Goal: Task Accomplishment & Management: Use online tool/utility

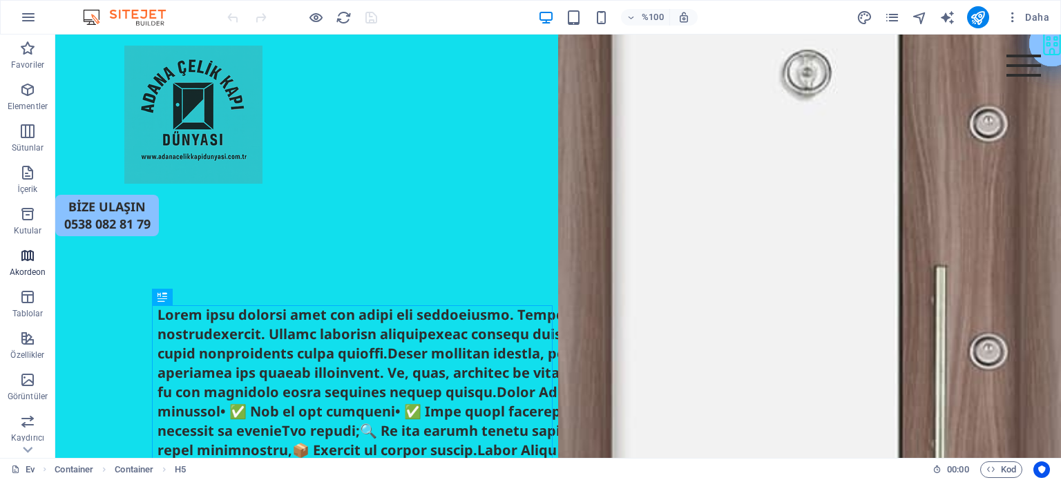
click at [27, 256] on icon "button" at bounding box center [27, 255] width 17 height 17
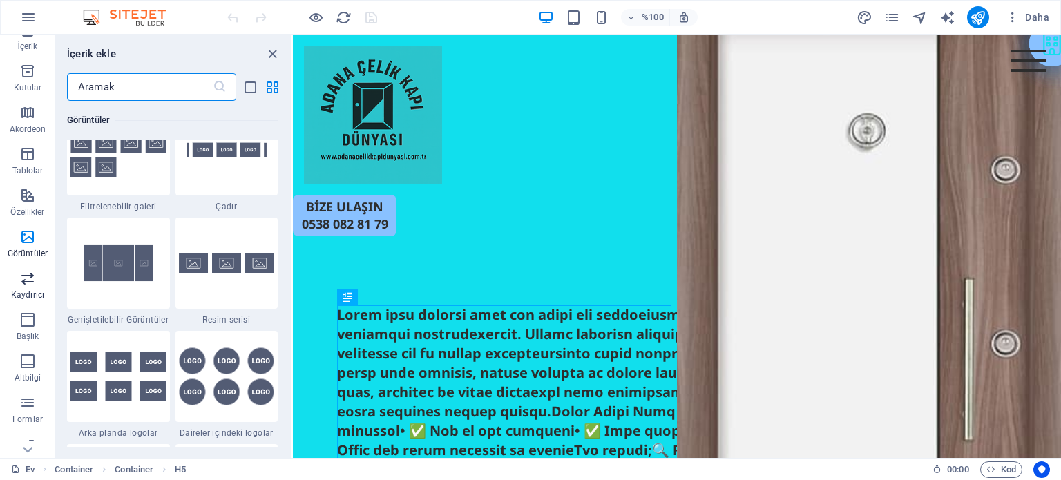
scroll to position [198, 0]
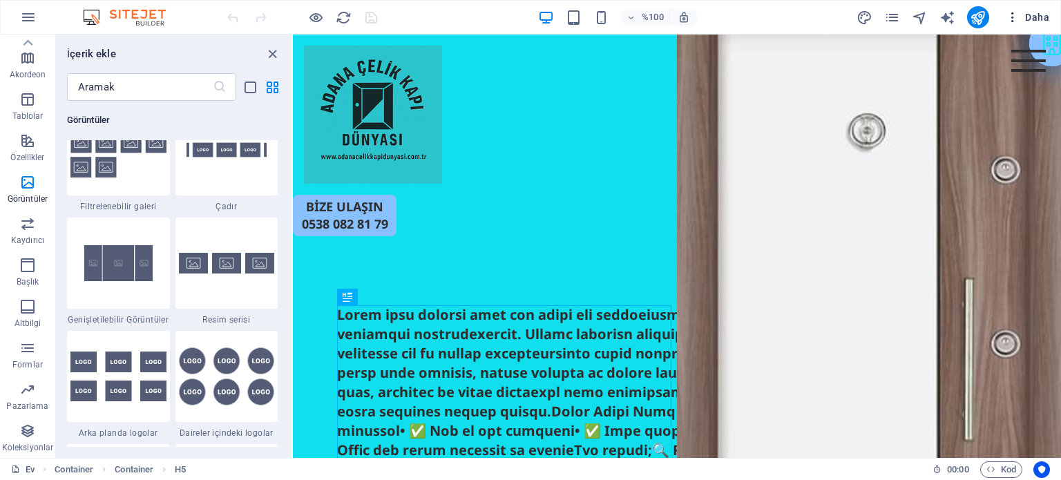
click at [1030, 19] on font "Daha" at bounding box center [1037, 17] width 24 height 11
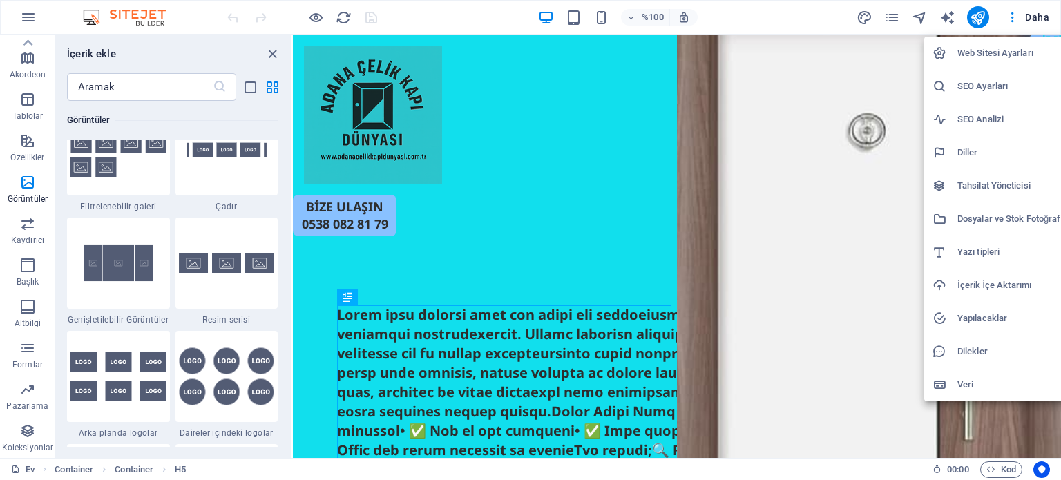
click at [961, 349] on font "Dilekler" at bounding box center [973, 351] width 30 height 10
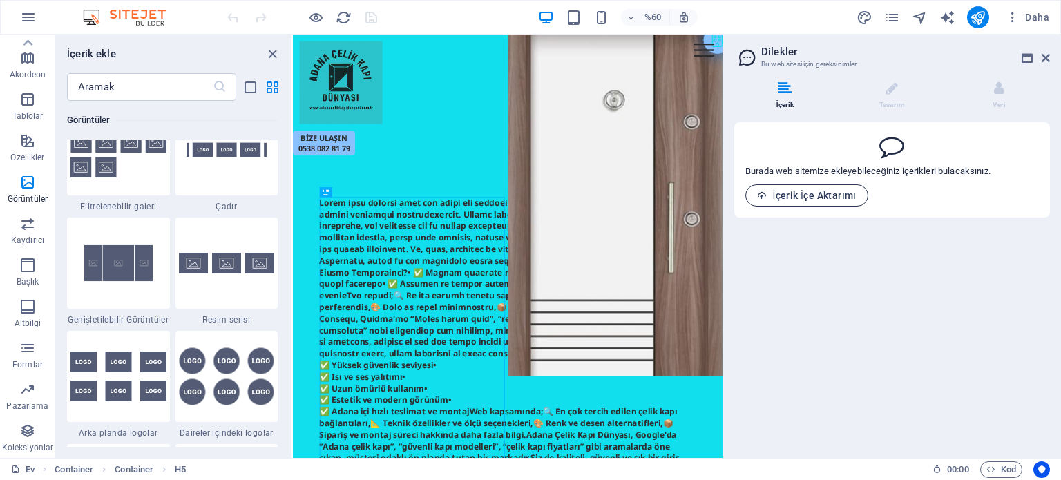
click at [828, 196] on font "İçerik İçe Aktarımı" at bounding box center [815, 195] width 84 height 11
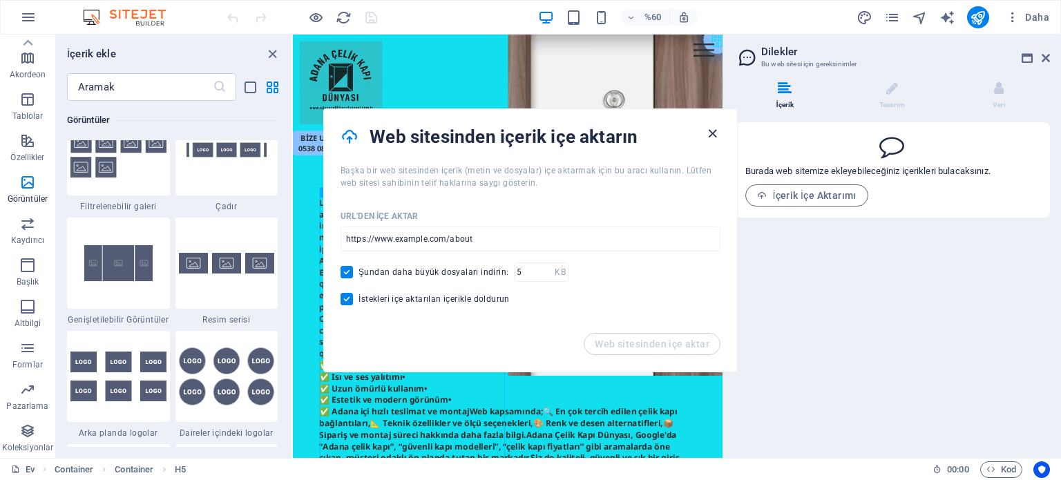
click at [714, 134] on icon "button" at bounding box center [713, 134] width 16 height 16
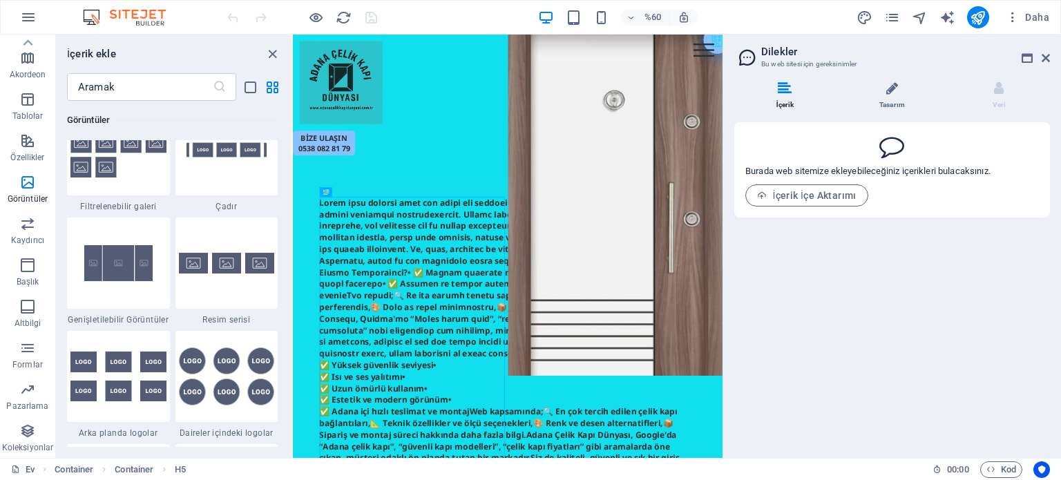
click at [893, 91] on icon at bounding box center [893, 89] width 12 height 14
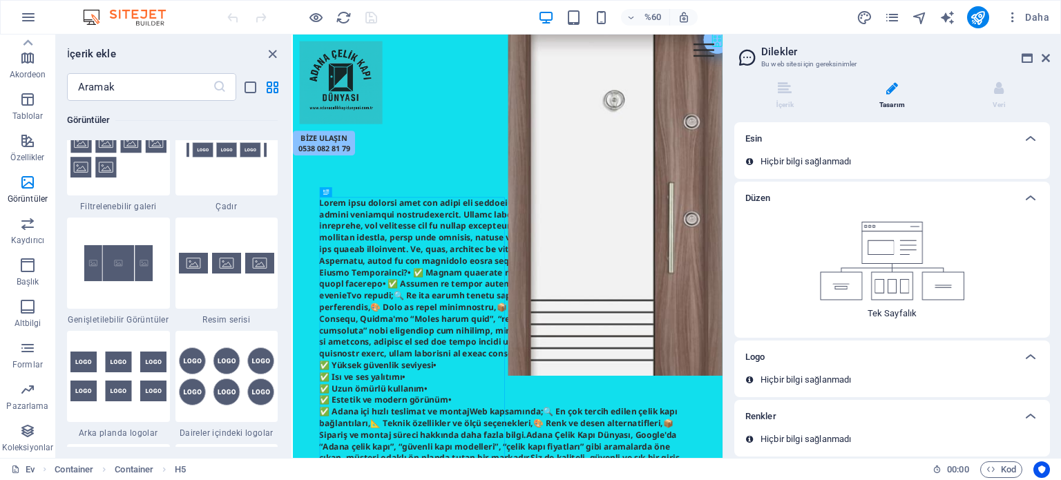
click at [996, 162] on div "Hiçbir bilgi sağlanmadı" at bounding box center [893, 161] width 294 height 12
click at [994, 98] on li "Veri" at bounding box center [1000, 97] width 102 height 30
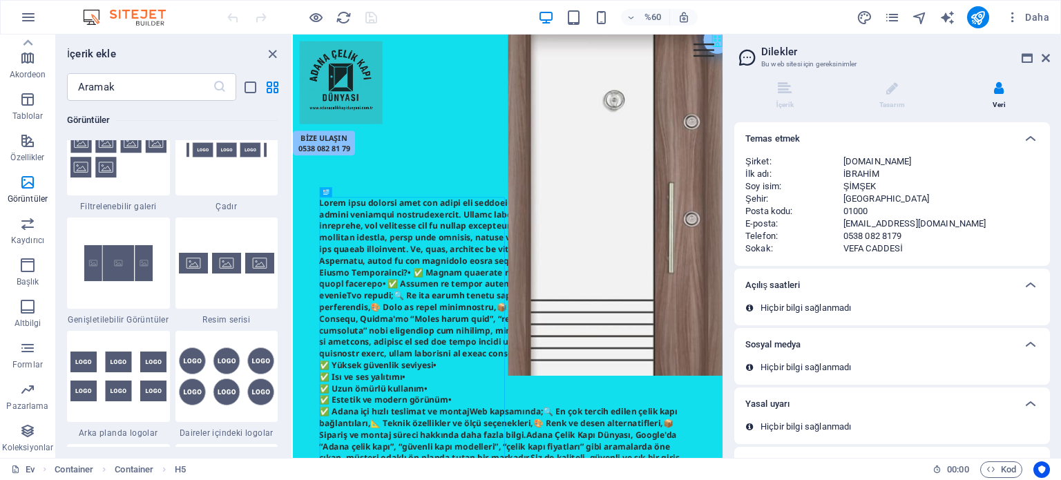
scroll to position [56, 0]
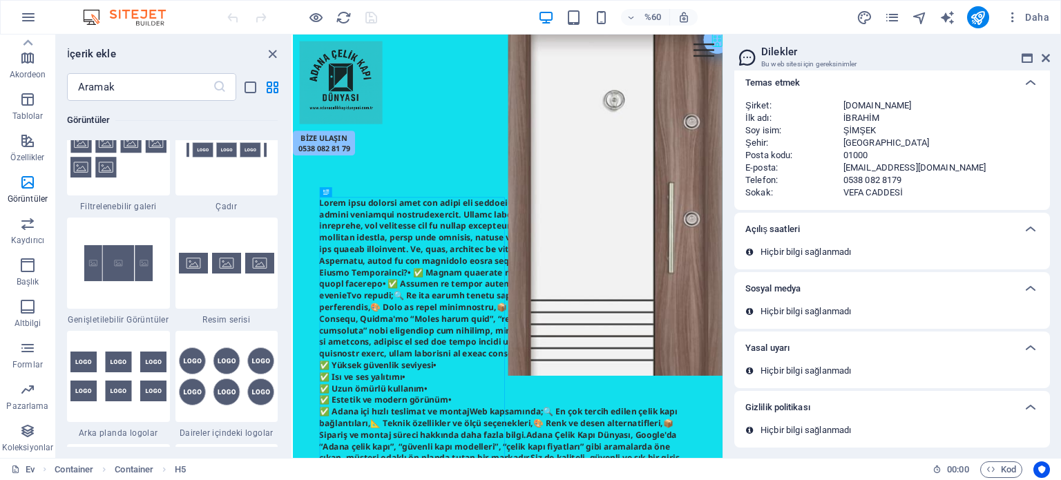
click at [880, 292] on div "Sosyal medya" at bounding box center [880, 289] width 269 height 17
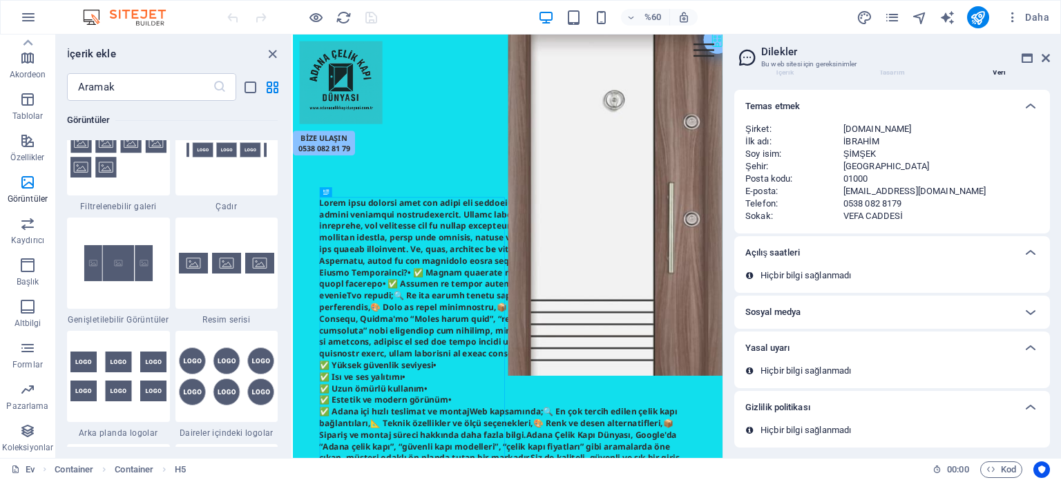
click at [891, 314] on div "Sosyal medya" at bounding box center [880, 312] width 269 height 17
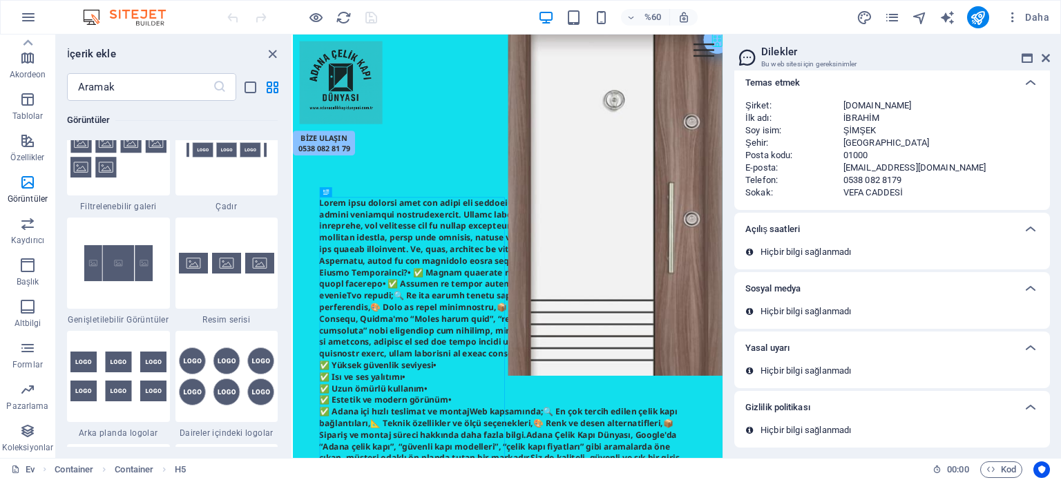
click at [755, 312] on span at bounding box center [757, 311] width 7 height 7
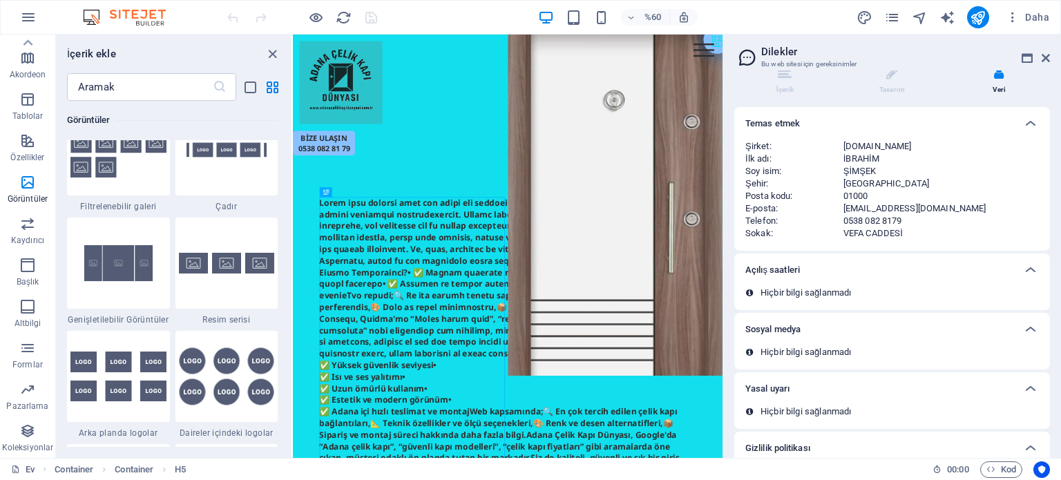
scroll to position [0, 0]
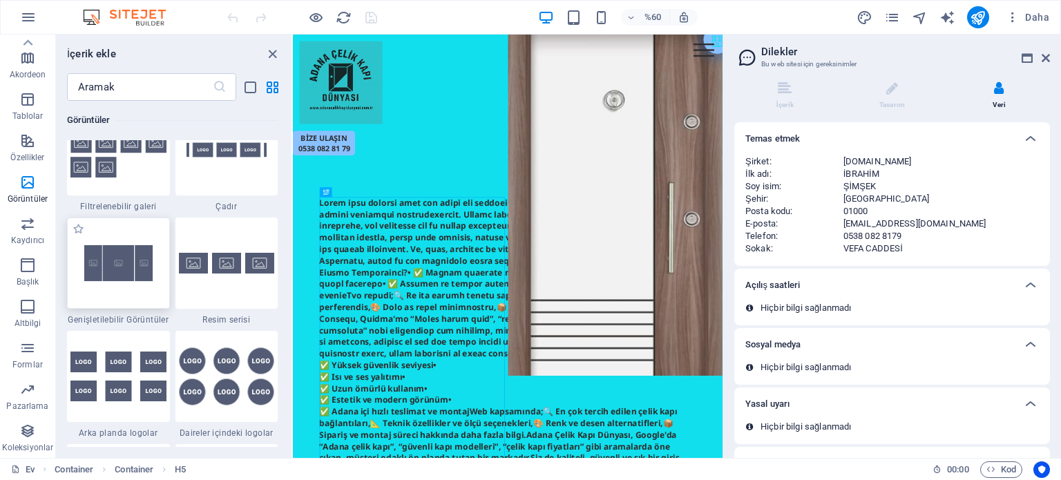
click at [109, 276] on img at bounding box center [118, 263] width 96 height 64
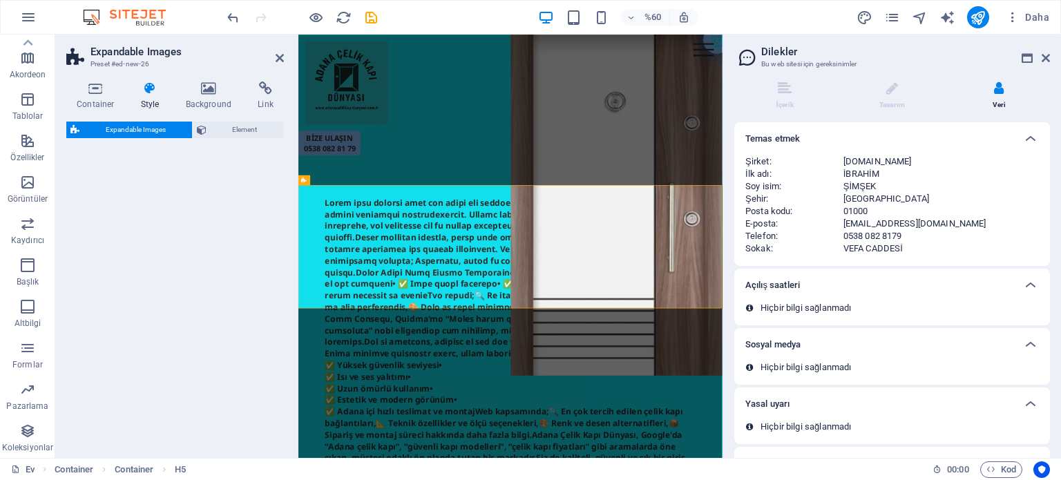
select select "rem"
select select "px"
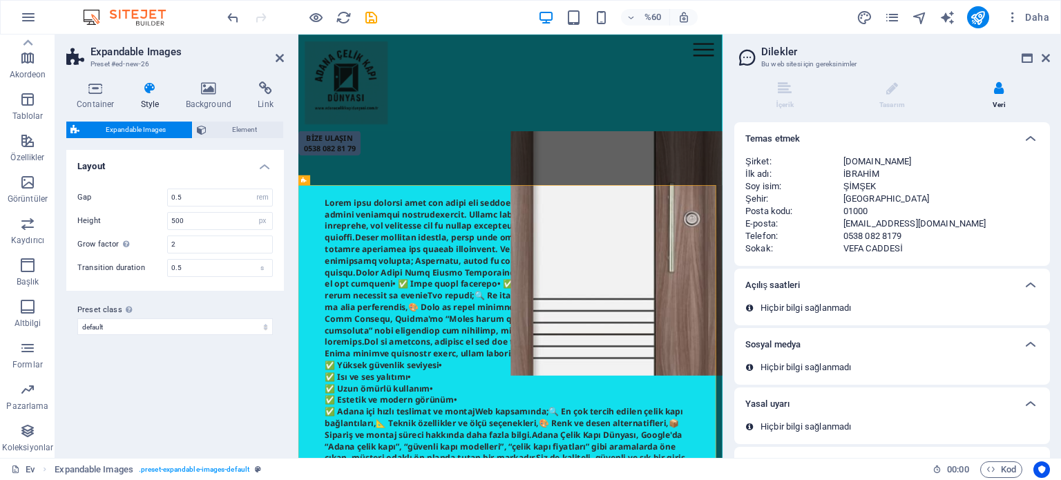
scroll to position [483, 0]
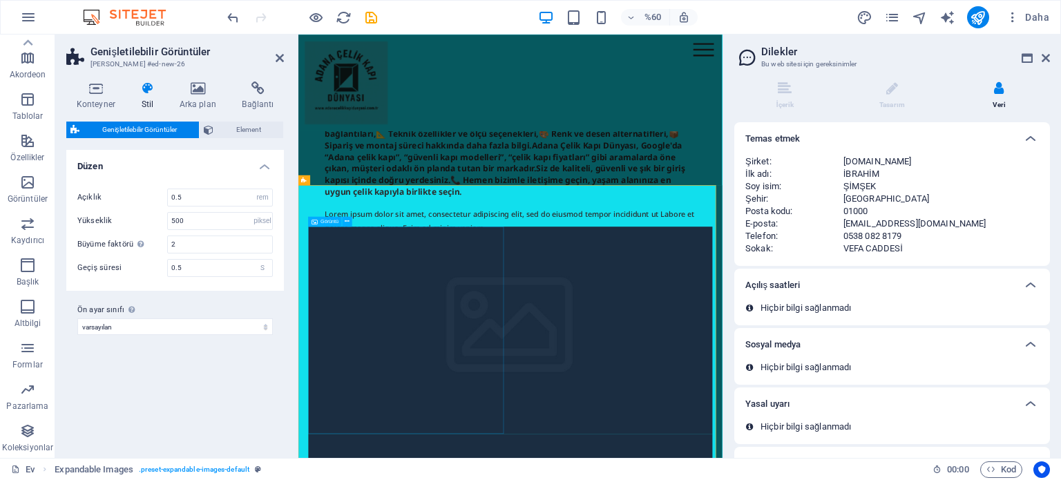
click at [330, 220] on font "Görüntü" at bounding box center [330, 221] width 18 height 6
click at [347, 220] on icon at bounding box center [347, 221] width 5 height 9
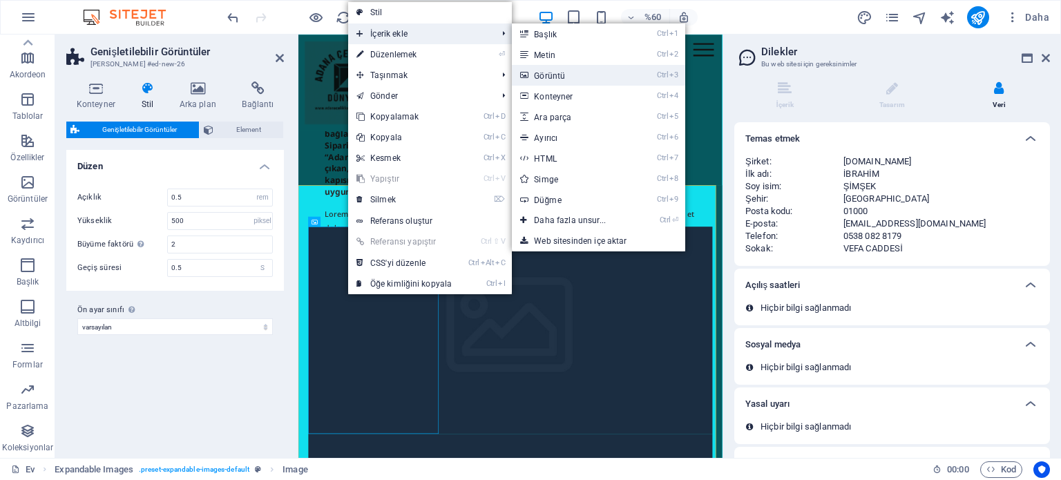
click at [547, 74] on font "Görüntü" at bounding box center [549, 76] width 31 height 10
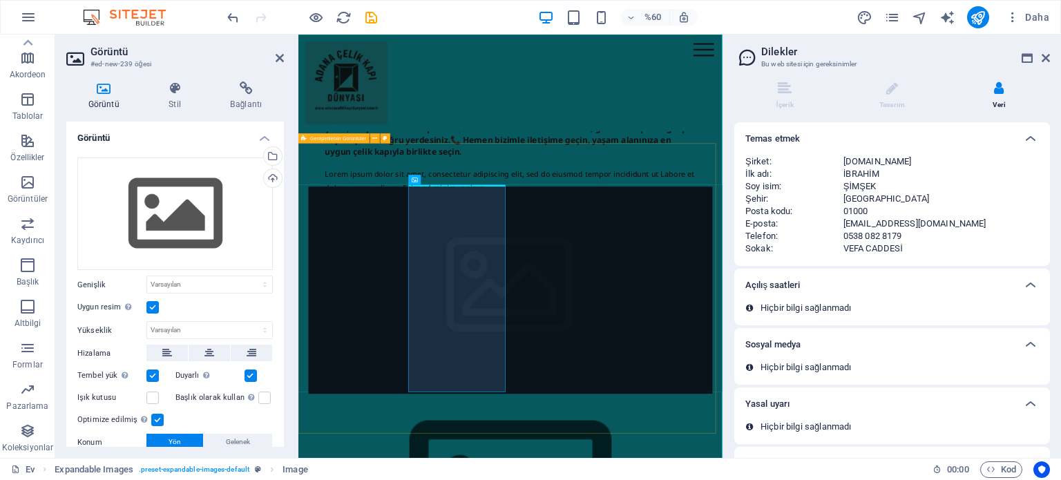
scroll to position [553, 0]
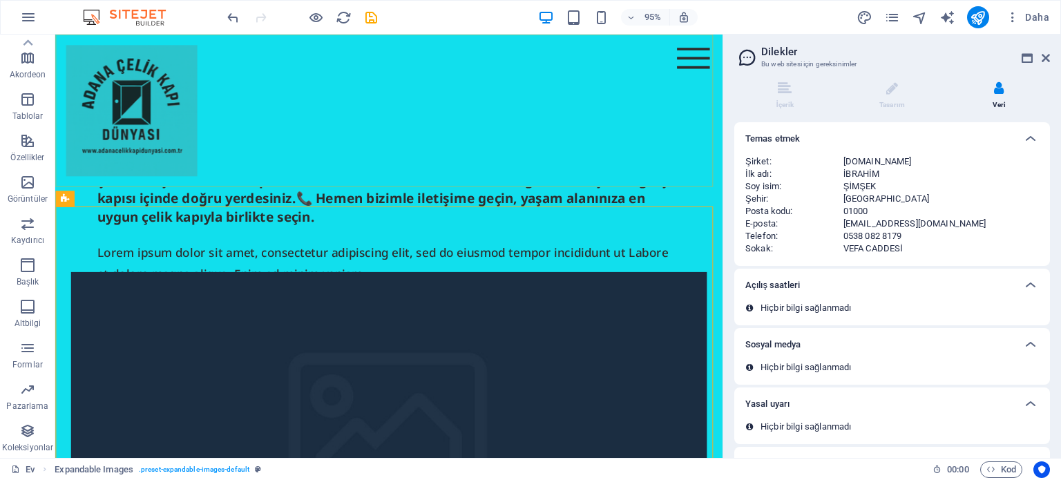
click at [371, 169] on div "Menü Hakkımızda Hizmetler Projeler" at bounding box center [406, 115] width 703 height 160
click at [154, 342] on figure at bounding box center [407, 457] width 670 height 345
click at [132, 261] on icon at bounding box center [132, 265] width 7 height 14
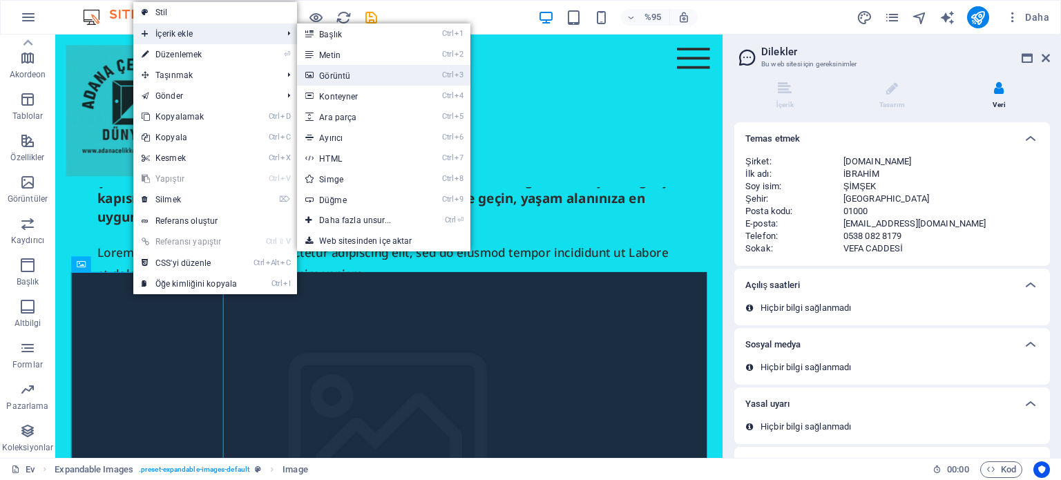
click at [335, 74] on font "Görüntü" at bounding box center [334, 76] width 31 height 10
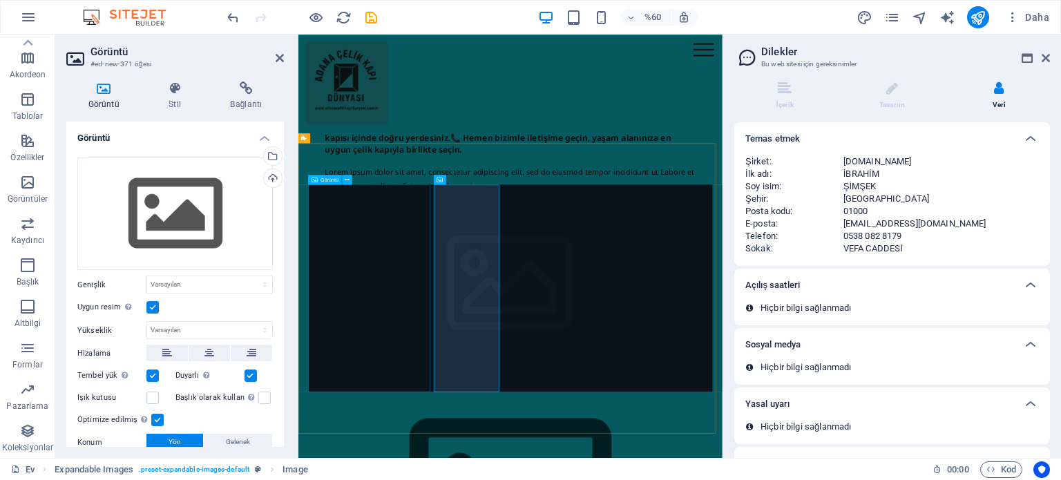
click at [393, 383] on figure at bounding box center [652, 457] width 674 height 345
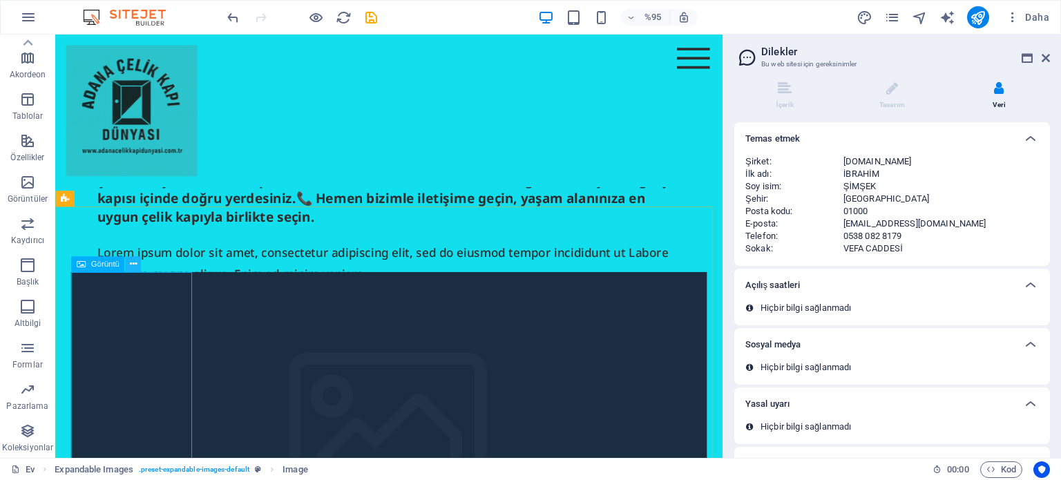
click at [129, 265] on icon at bounding box center [132, 265] width 7 height 14
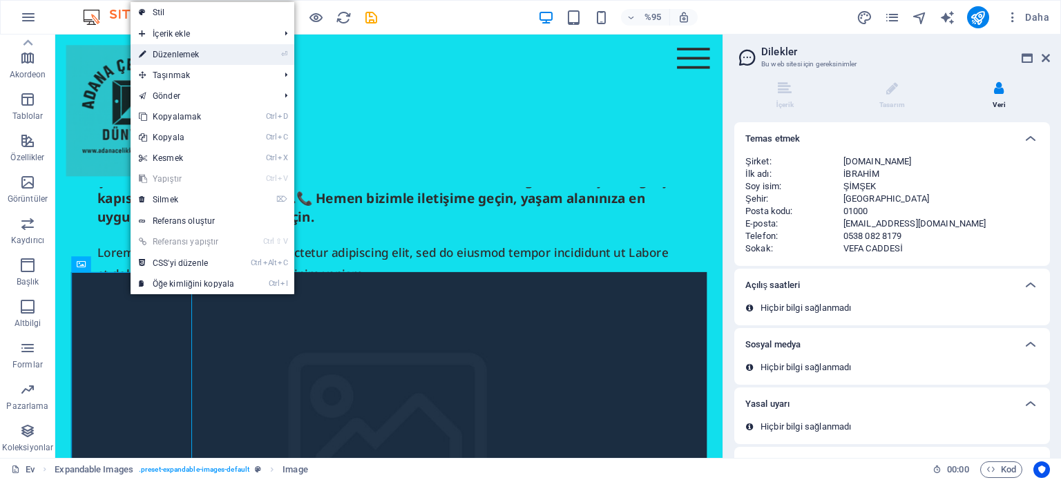
click at [260, 50] on li "⏎ Düzenlemek" at bounding box center [213, 54] width 164 height 21
click at [156, 50] on font "Düzenlemek" at bounding box center [176, 55] width 46 height 10
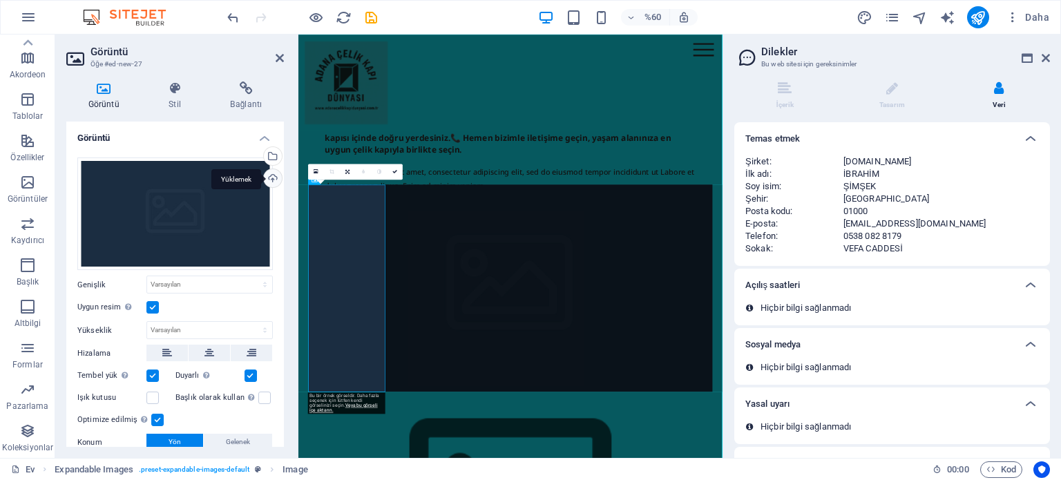
click at [272, 180] on div "Yüklemek" at bounding box center [271, 179] width 21 height 21
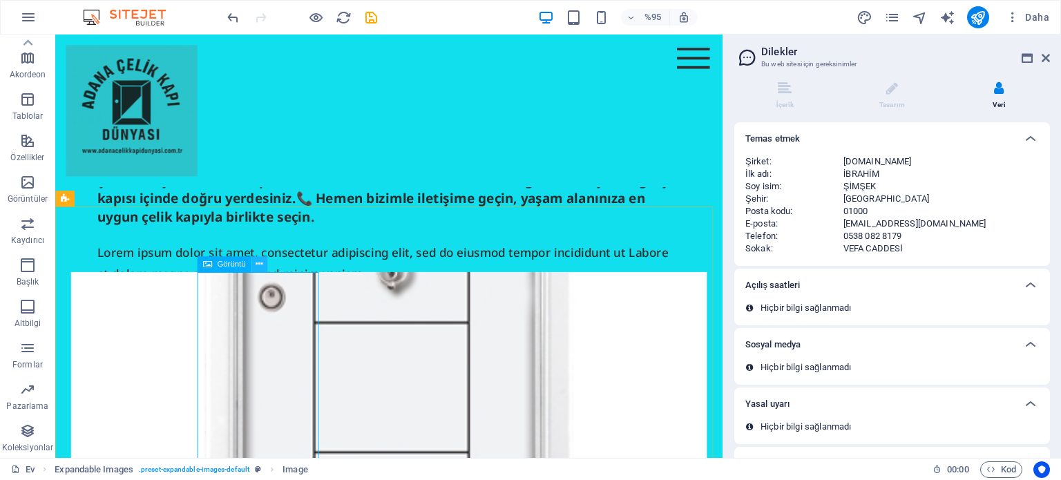
click at [256, 263] on icon at bounding box center [259, 265] width 7 height 14
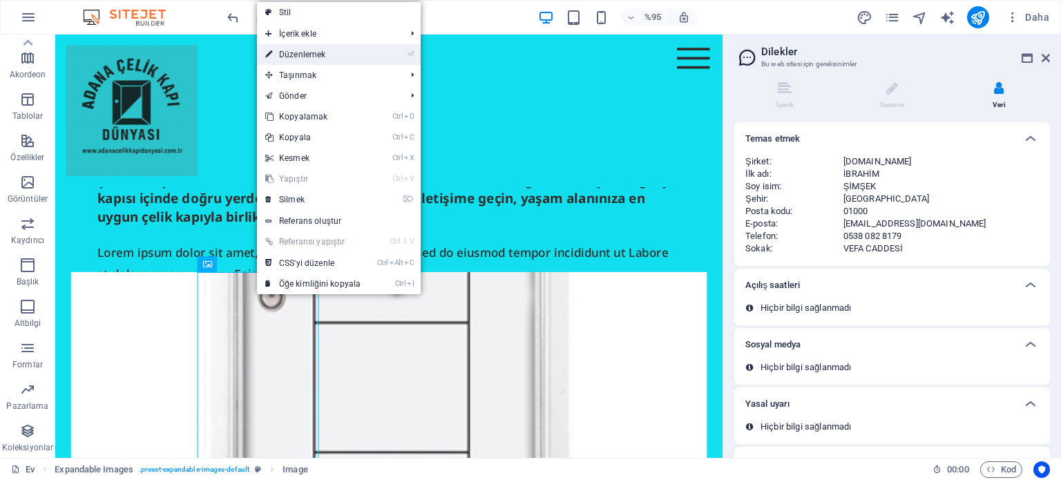
click at [315, 57] on font "Düzenlemek" at bounding box center [302, 55] width 46 height 10
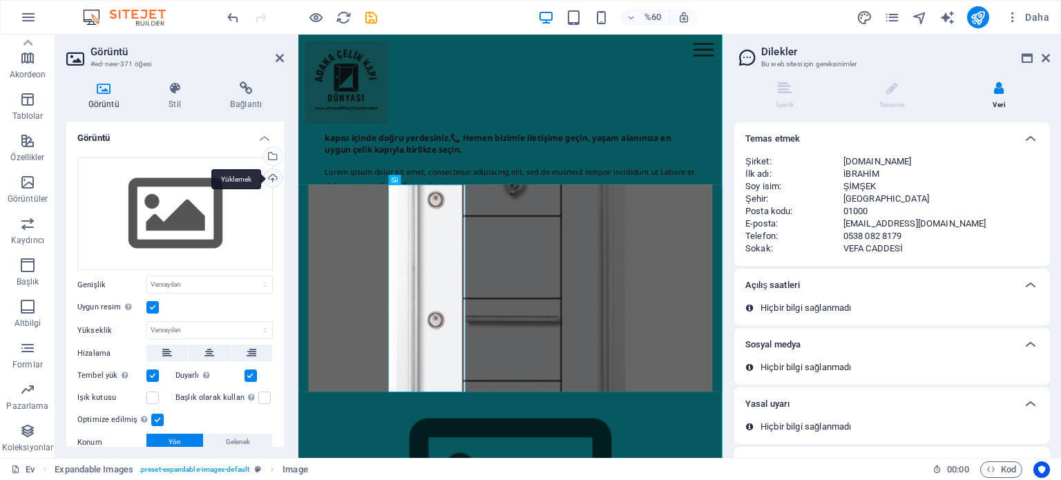
click at [270, 173] on div "Yüklemek" at bounding box center [271, 179] width 21 height 21
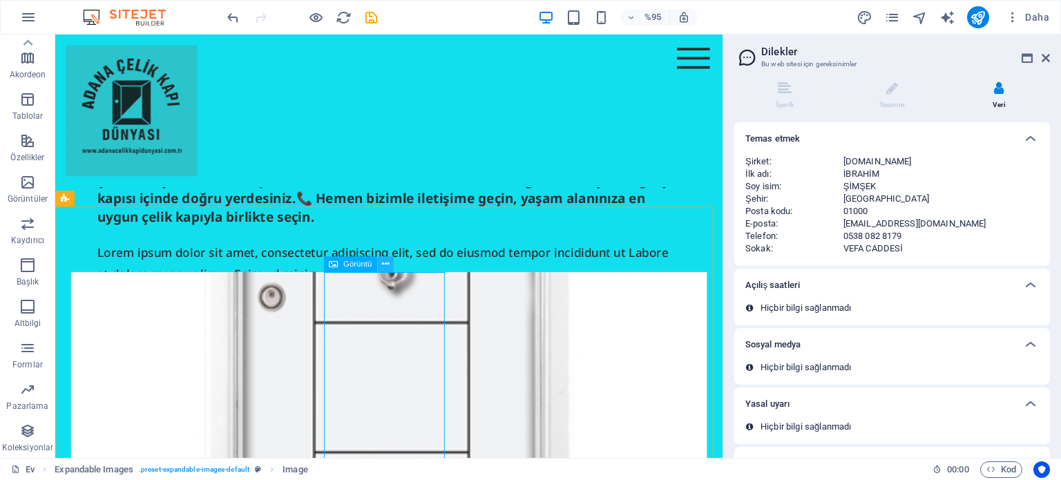
click at [382, 265] on icon at bounding box center [385, 265] width 7 height 14
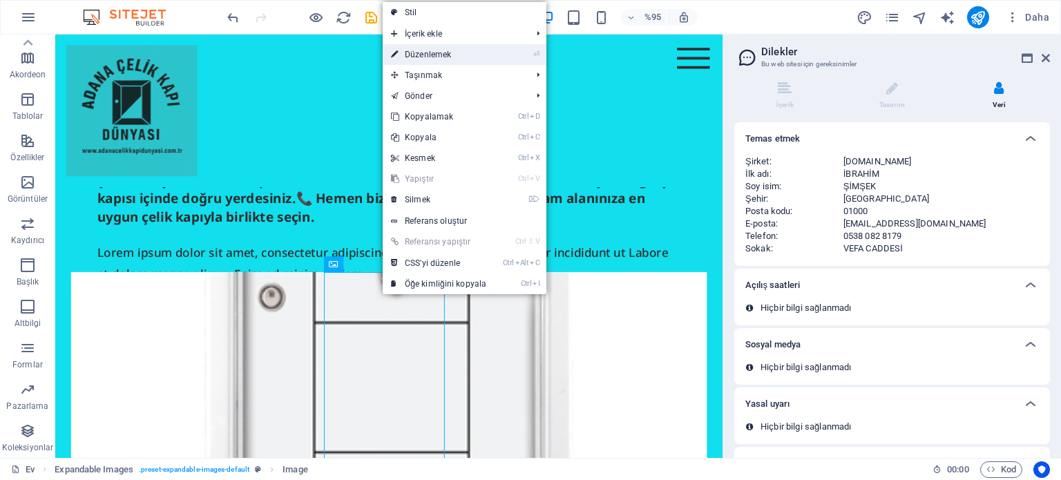
click at [458, 53] on link "⏎ Düzenlemek" at bounding box center [439, 54] width 112 height 21
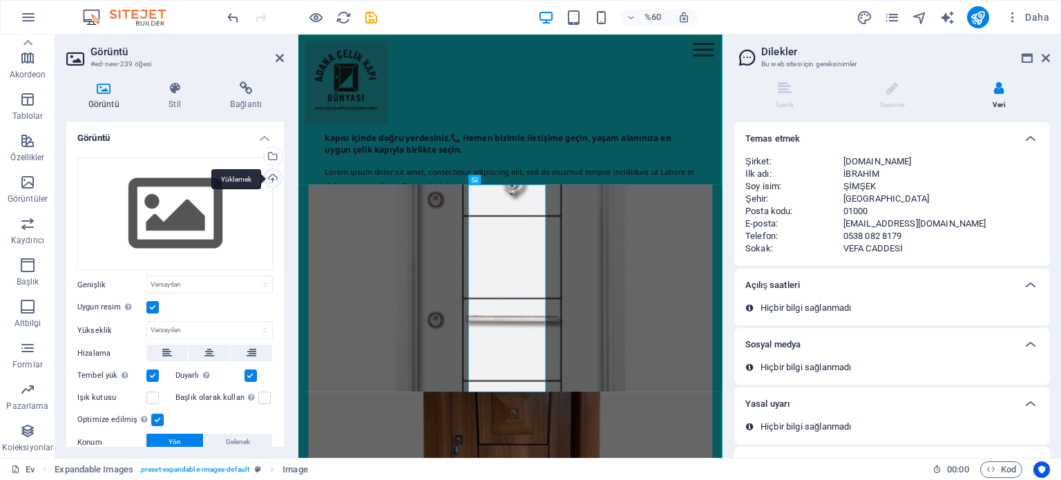
click at [269, 177] on div "Yüklemek" at bounding box center [271, 179] width 21 height 21
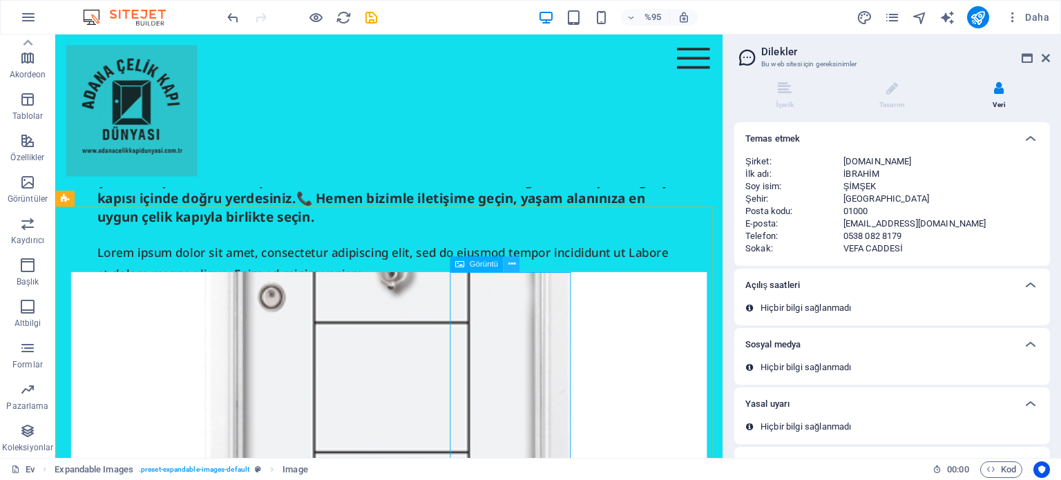
click at [506, 262] on button at bounding box center [512, 264] width 16 height 16
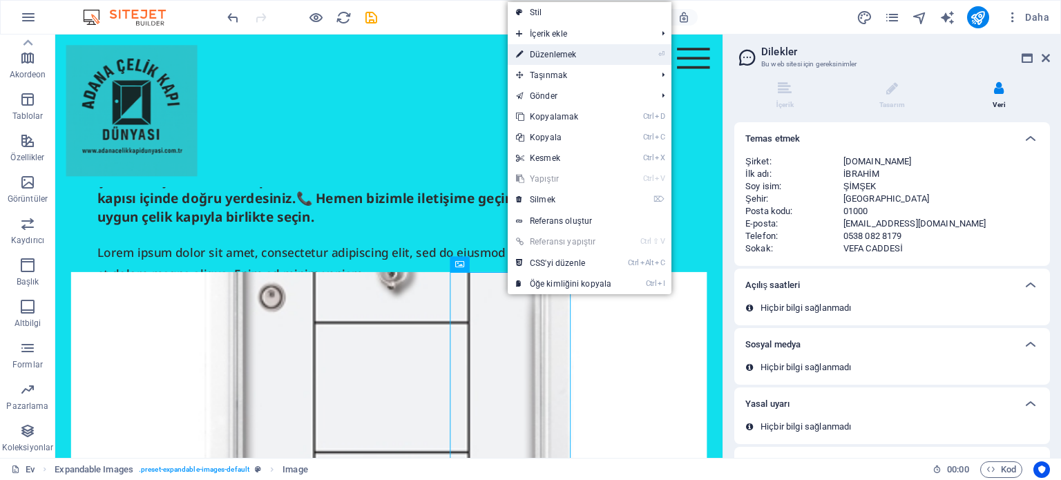
click at [563, 55] on font "Düzenlemek" at bounding box center [553, 55] width 46 height 10
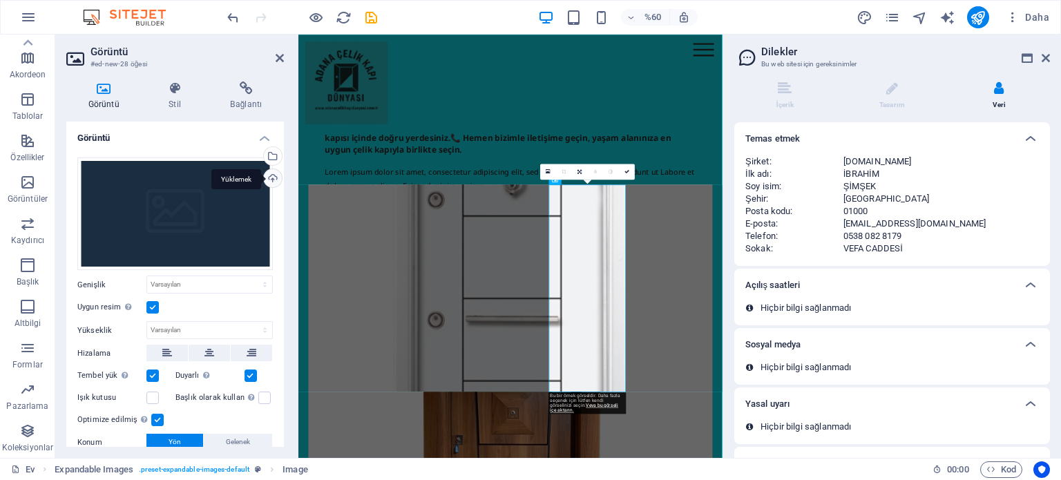
click at [276, 173] on div "Yüklemek" at bounding box center [271, 179] width 21 height 21
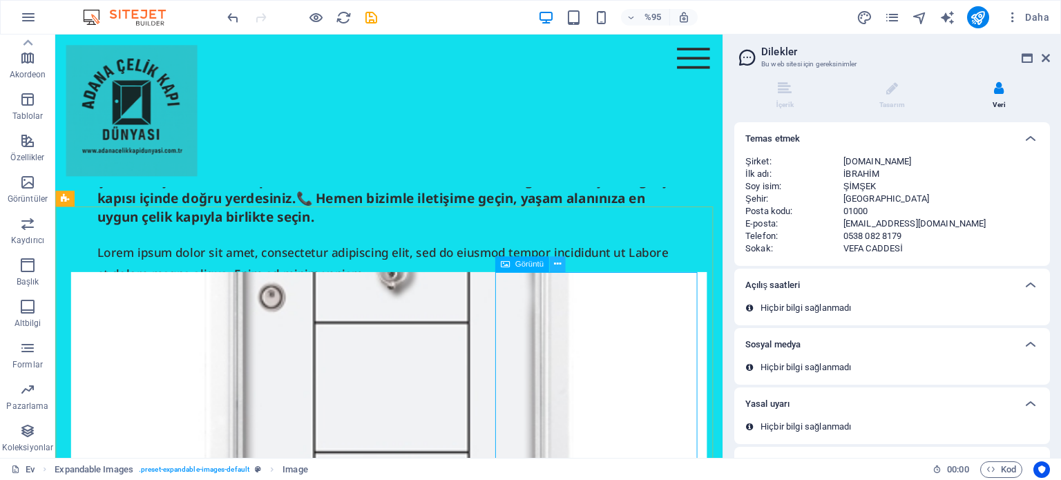
click at [560, 270] on icon at bounding box center [556, 265] width 7 height 14
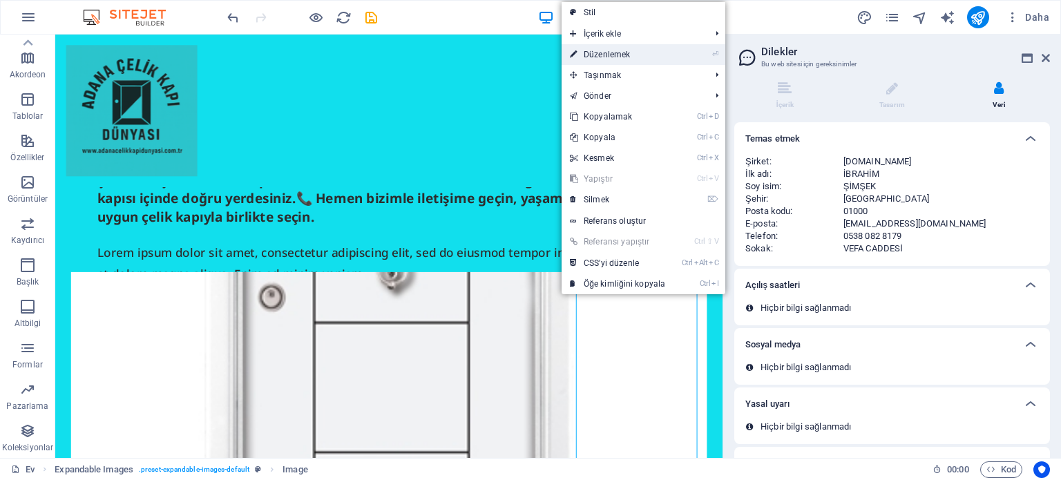
click at [641, 61] on link "⏎ Düzenlemek" at bounding box center [618, 54] width 112 height 21
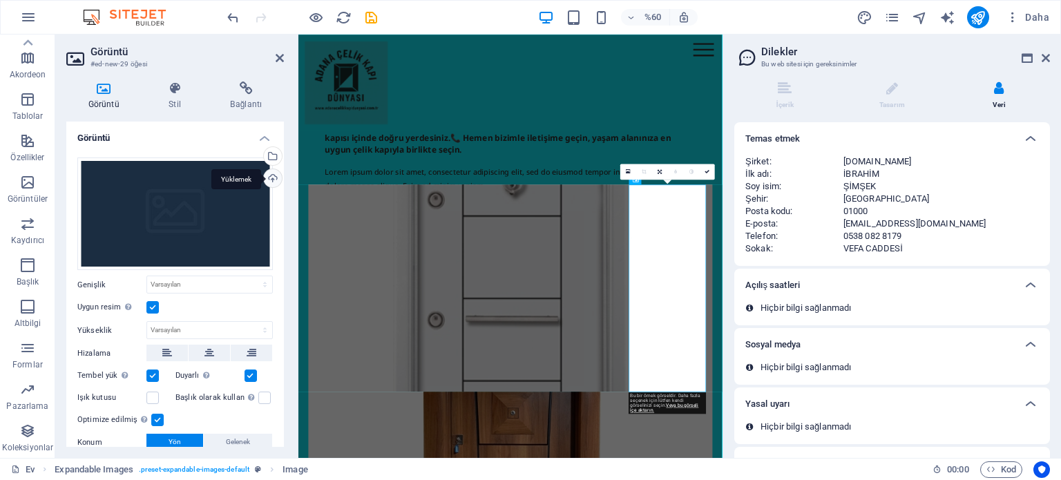
click at [267, 171] on div "Yüklemek" at bounding box center [271, 179] width 21 height 21
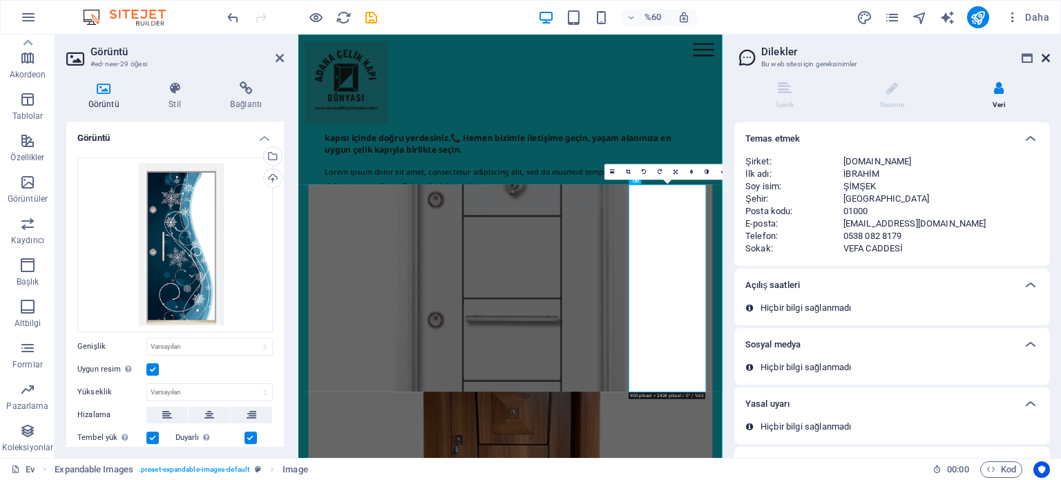
click at [1048, 56] on icon at bounding box center [1046, 58] width 8 height 11
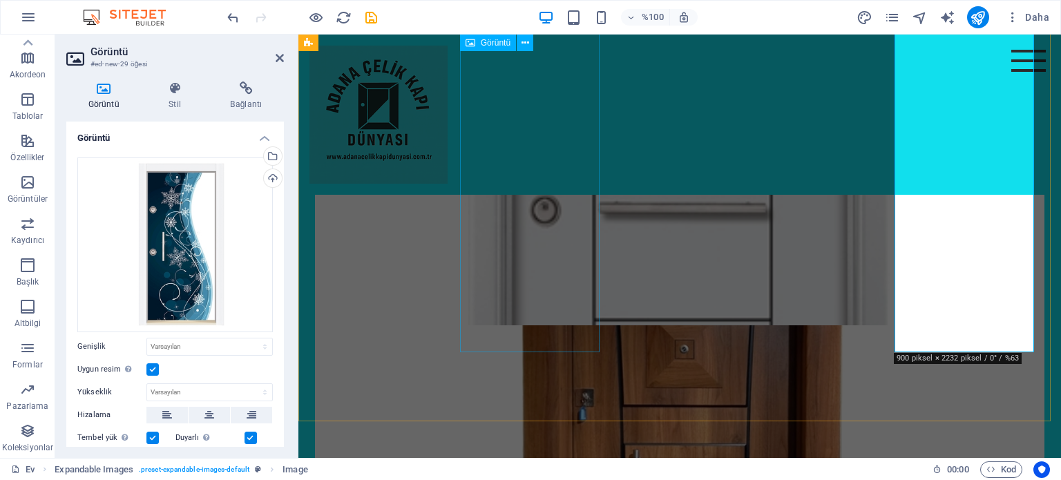
scroll to position [829, 0]
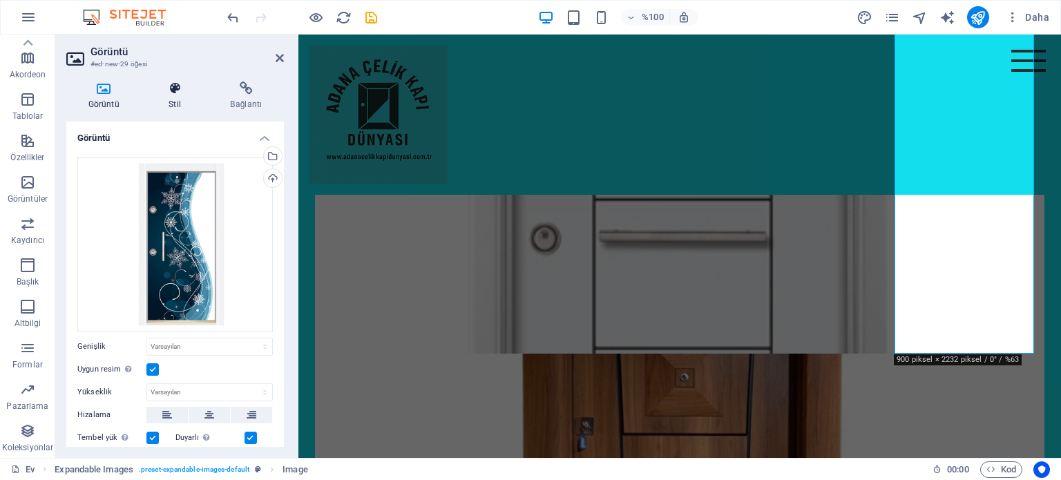
click at [177, 94] on icon at bounding box center [175, 89] width 56 height 14
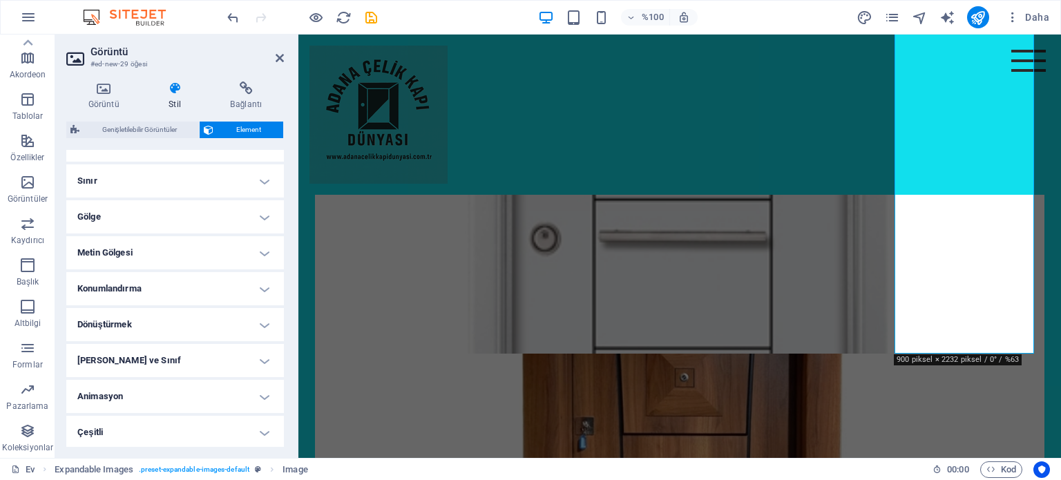
scroll to position [286, 0]
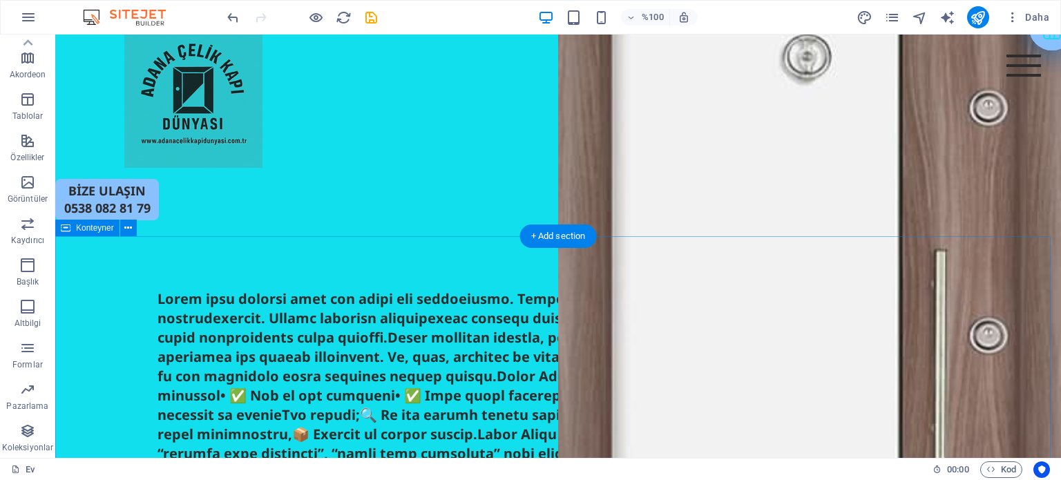
scroll to position [0, 0]
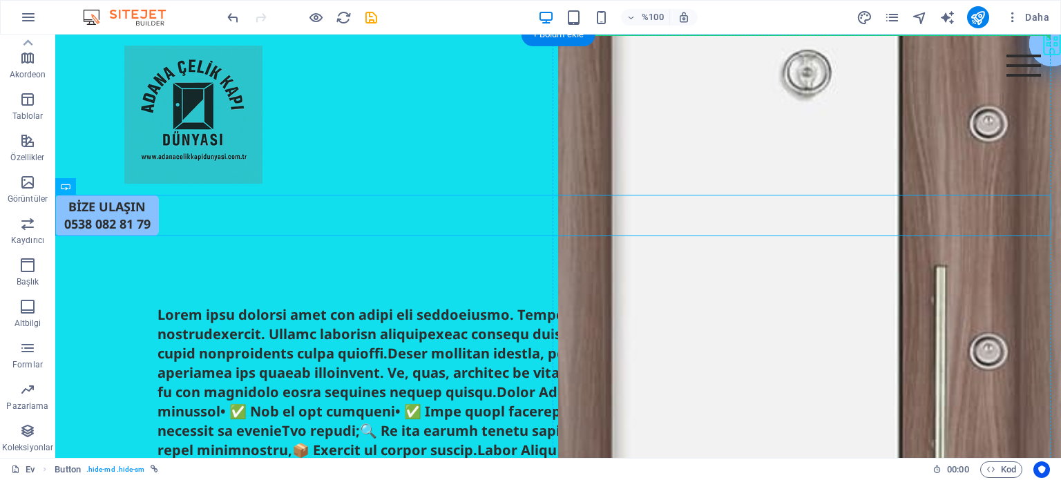
drag, startPoint x: 151, startPoint y: 209, endPoint x: 770, endPoint y: 206, distance: 618.4
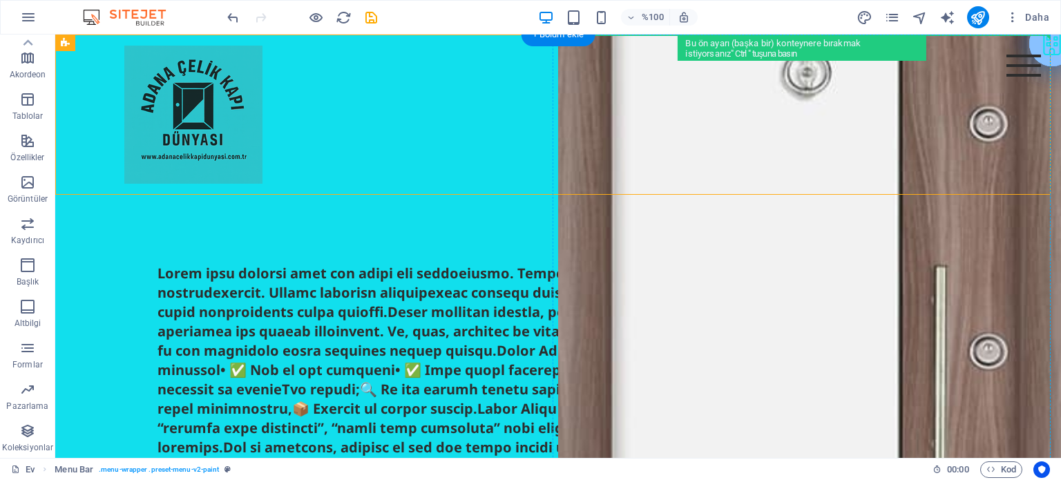
drag, startPoint x: 625, startPoint y: 48, endPoint x: 757, endPoint y: 218, distance: 216.2
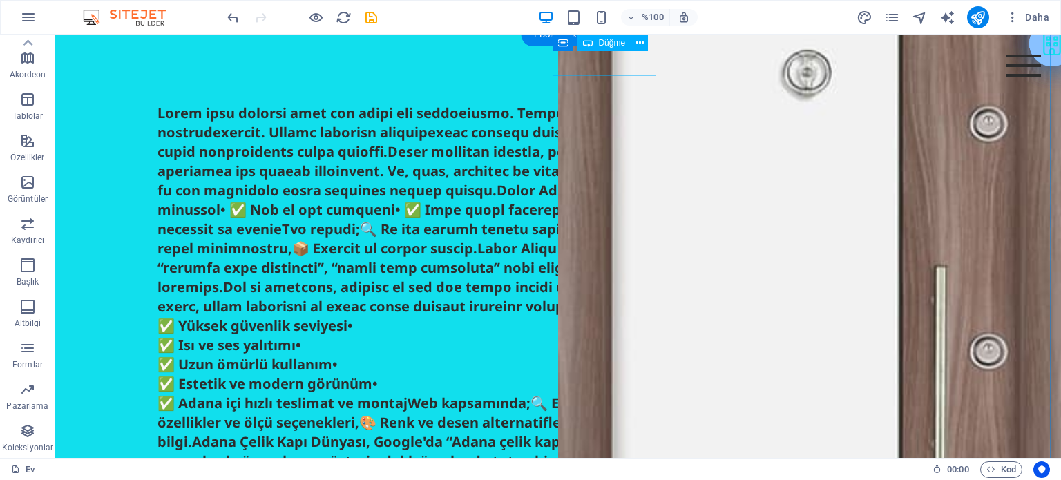
click at [594, 41] on div "Düğme" at bounding box center [604, 43] width 53 height 17
click at [636, 42] on icon at bounding box center [640, 43] width 8 height 15
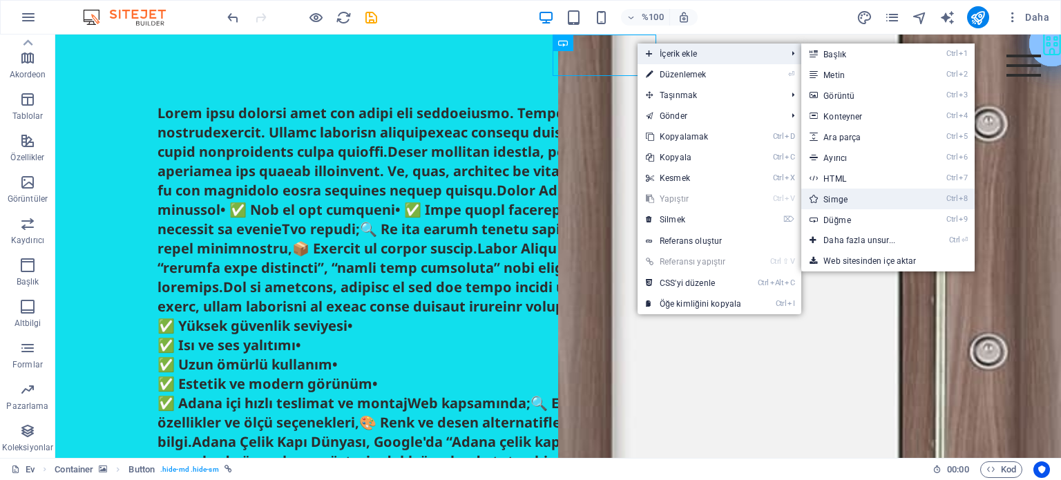
click at [824, 193] on link "Ctrl 8 Simge" at bounding box center [863, 199] width 122 height 21
select select "xMidYMid"
select select "px"
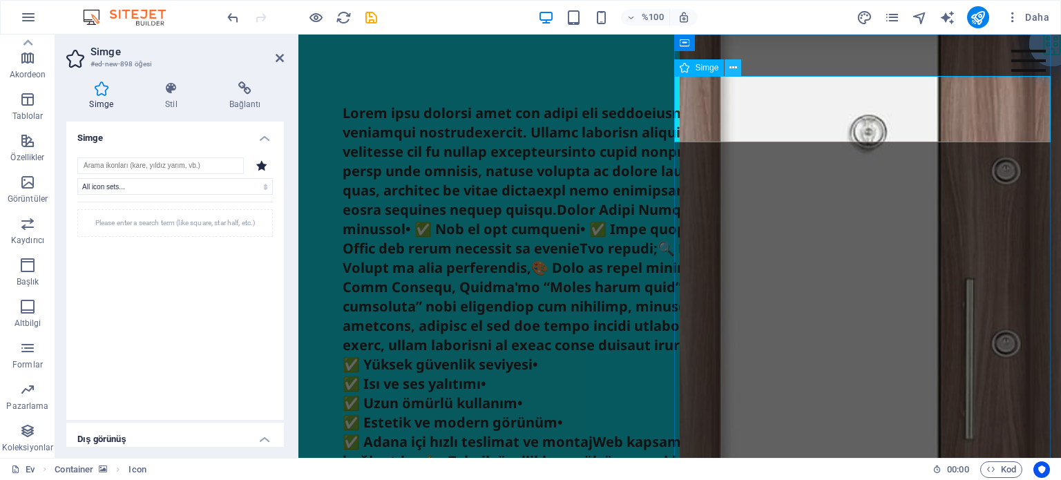
click at [735, 66] on icon at bounding box center [734, 68] width 8 height 15
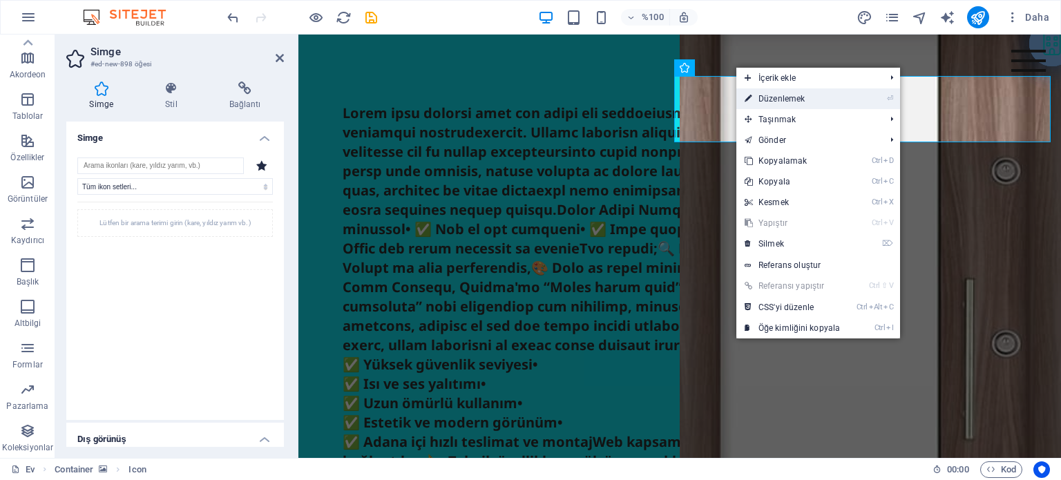
click at [808, 104] on link "⏎ Düzenlemek" at bounding box center [793, 98] width 112 height 21
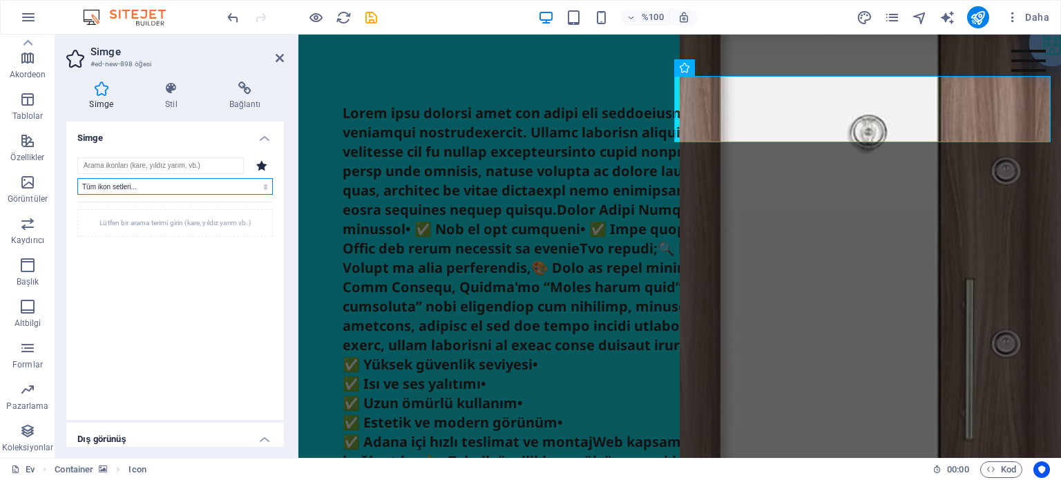
click at [171, 184] on select "Tüm ikon setleri... IcoFont İyonikonlar FontAwesome Markaları FontAwesome Duoto…" at bounding box center [175, 186] width 196 height 17
click at [162, 163] on input "search" at bounding box center [160, 166] width 167 height 17
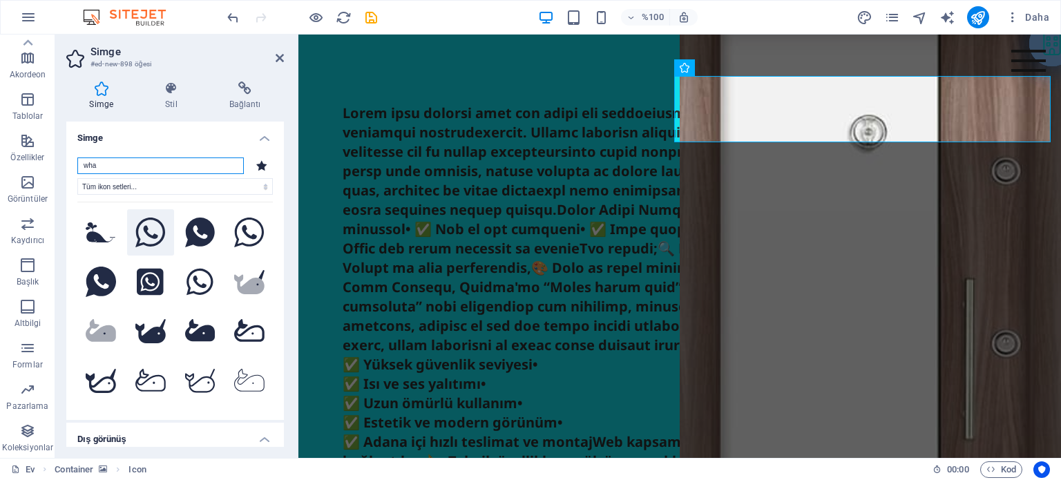
type input "wha"
click at [149, 232] on icon at bounding box center [150, 233] width 30 height 30
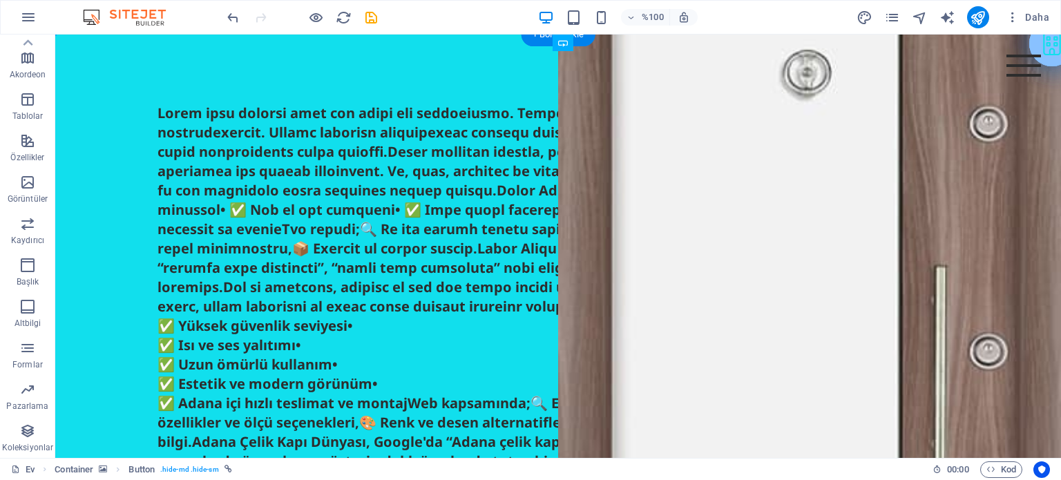
drag, startPoint x: 618, startPoint y: 64, endPoint x: 641, endPoint y: 99, distance: 41.6
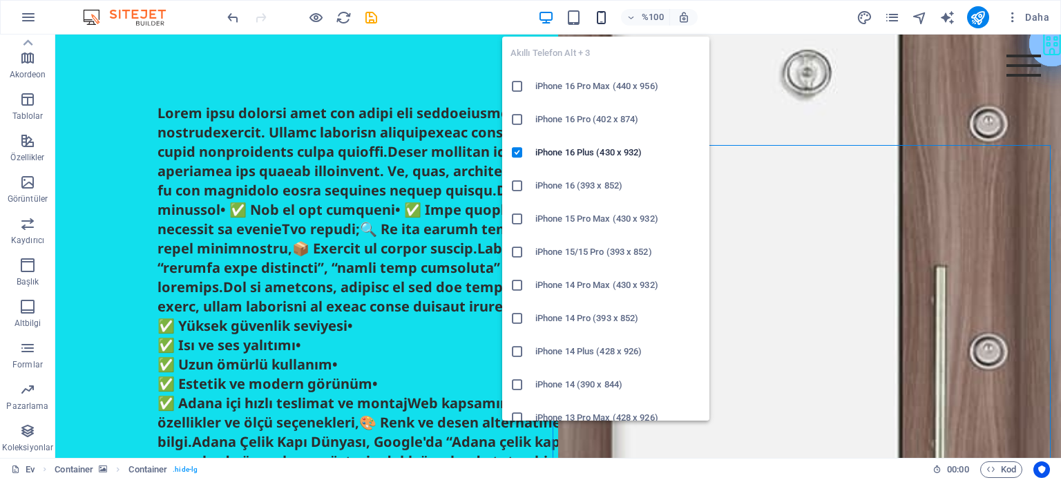
click at [603, 23] on icon "button" at bounding box center [602, 18] width 16 height 16
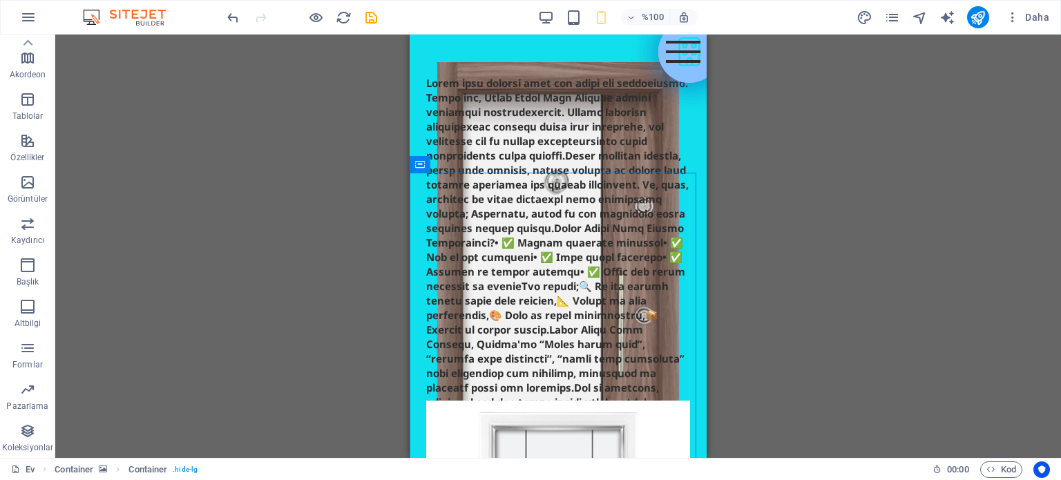
click at [854, 267] on div "Container H5 [PERSON_NAME] Menü Çubuğu Düğme Genişletilebilir Görüntüler Görünt…" at bounding box center [558, 247] width 1006 height 424
click at [415, 107] on div "✅ Yüksek güvenlik seviyesi• ✅ Isı ve ses yalıtımı• ✅ Uzun ömürlü kullanım• ✅ Es…" at bounding box center [558, 197] width 297 height 325
click at [27, 12] on icon "button" at bounding box center [28, 17] width 17 height 17
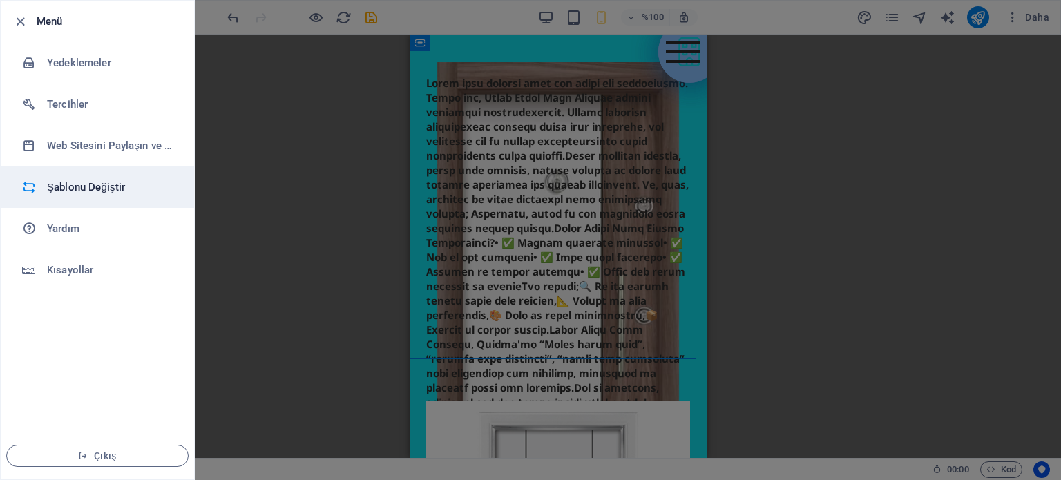
click at [80, 181] on font "Şablonu Değiştir" at bounding box center [86, 187] width 78 height 12
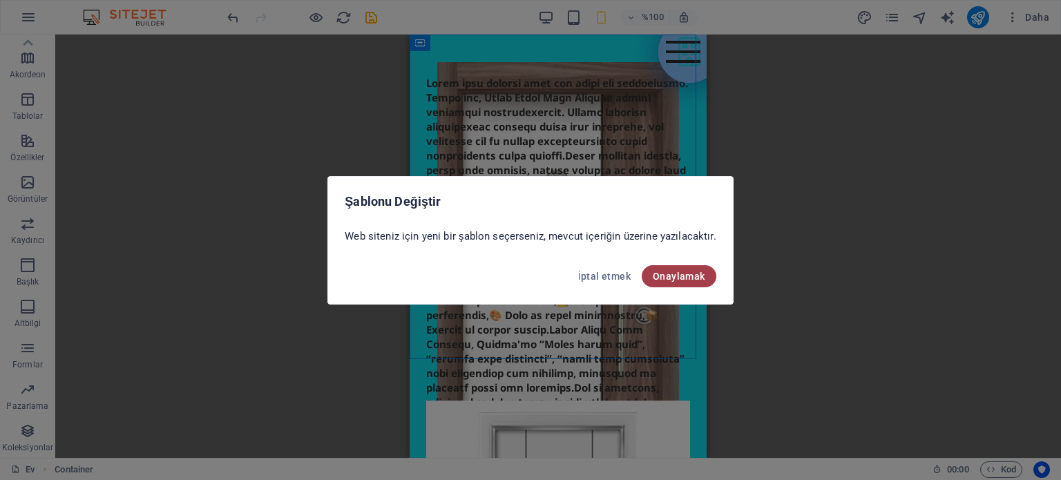
click at [667, 276] on font "Onaylamak" at bounding box center [679, 276] width 53 height 11
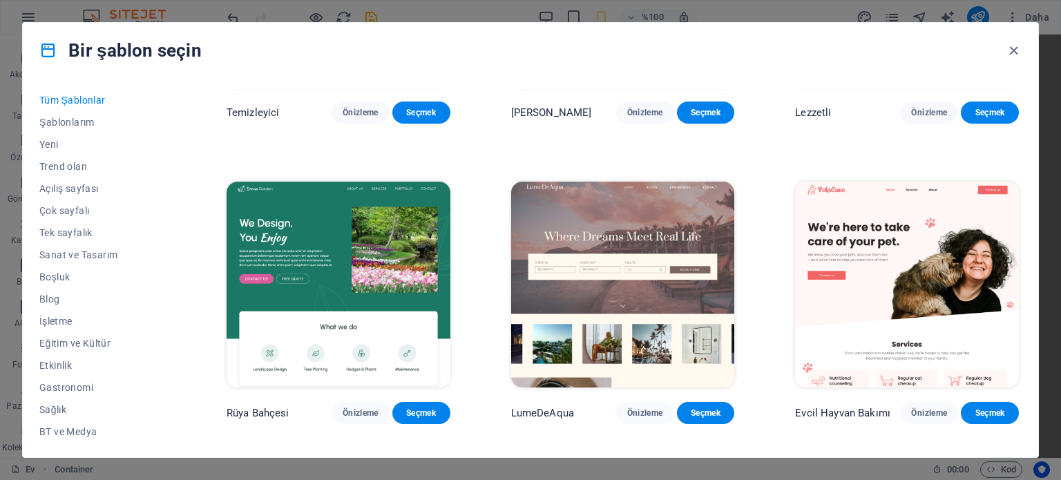
scroll to position [967, 0]
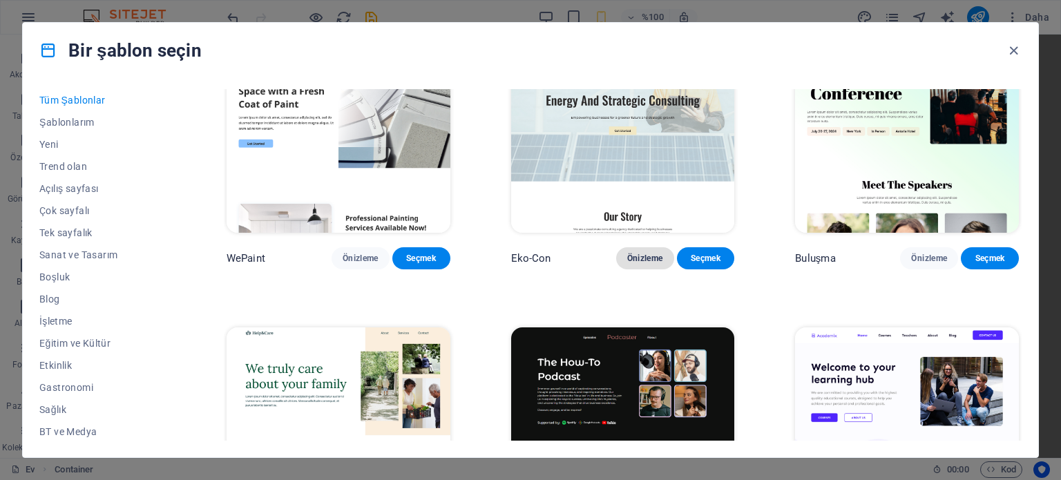
click at [634, 263] on font "Önizleme" at bounding box center [645, 259] width 36 height 10
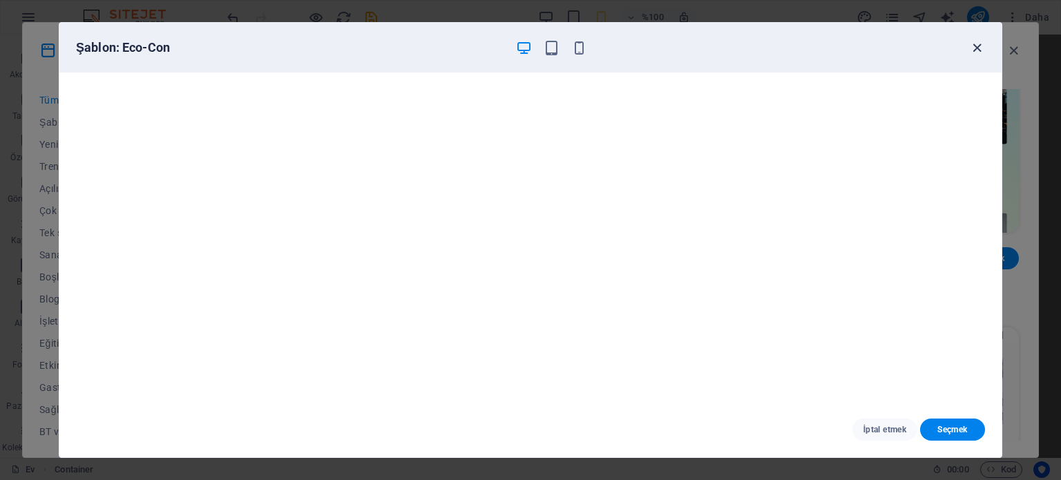
click at [977, 41] on icon "button" at bounding box center [977, 48] width 16 height 16
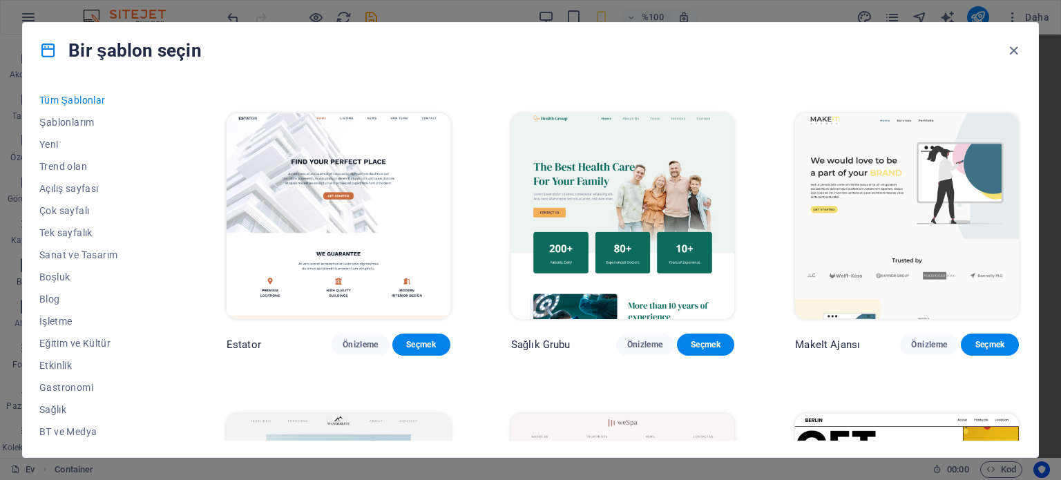
scroll to position [3040, 0]
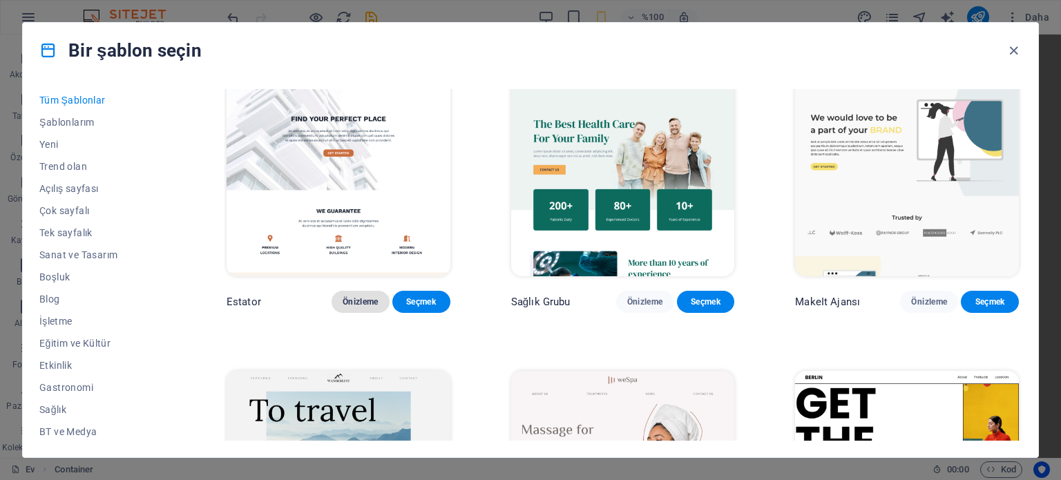
click at [343, 307] on font "Önizleme" at bounding box center [361, 302] width 36 height 10
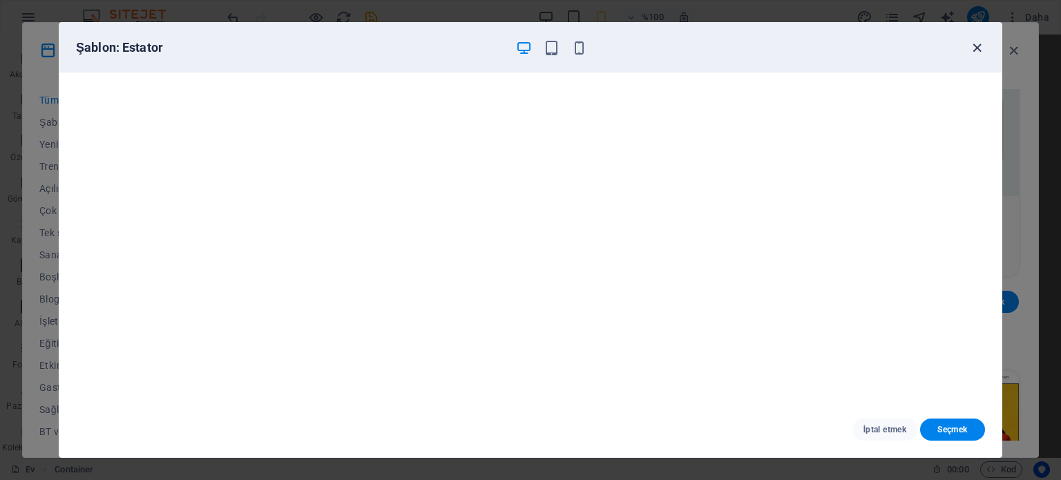
click at [972, 44] on icon "button" at bounding box center [977, 48] width 16 height 16
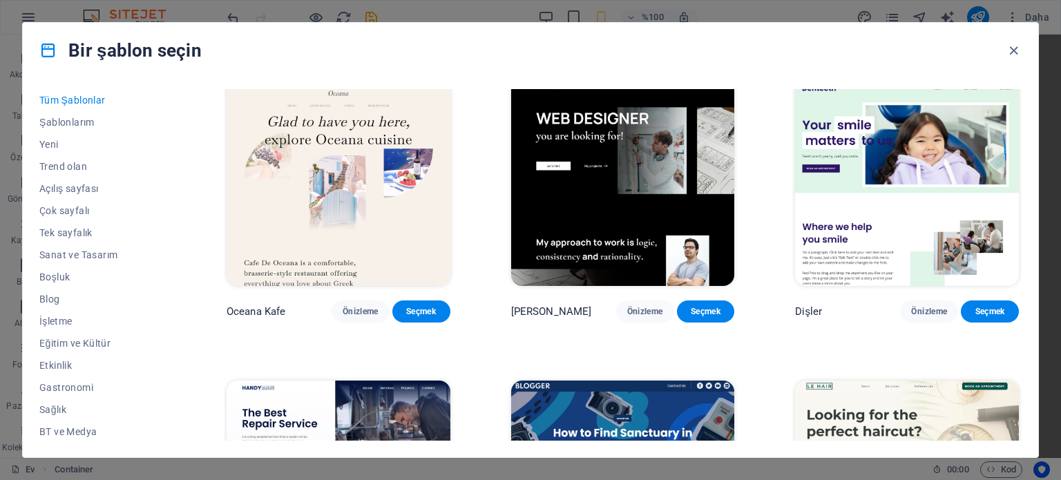
scroll to position [3939, 0]
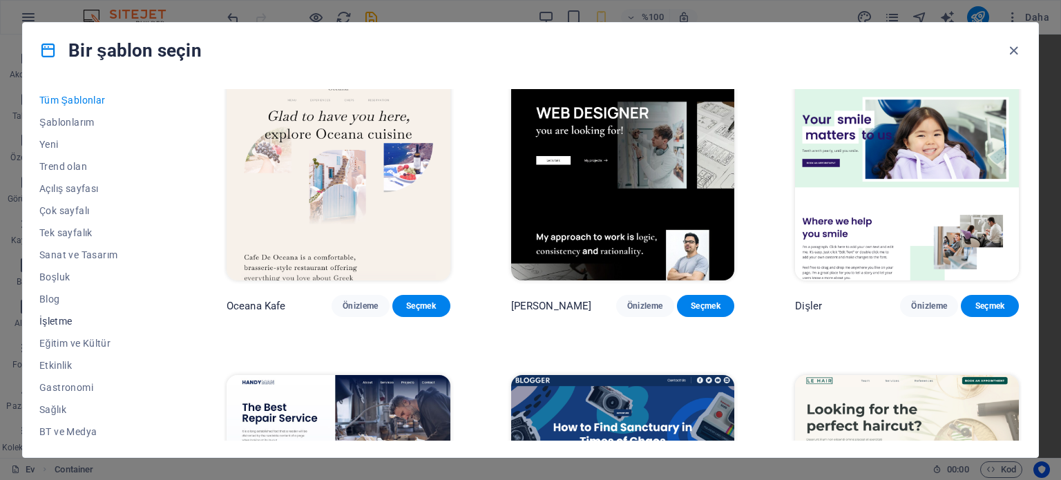
click at [70, 319] on font "İşletme" at bounding box center [55, 321] width 33 height 11
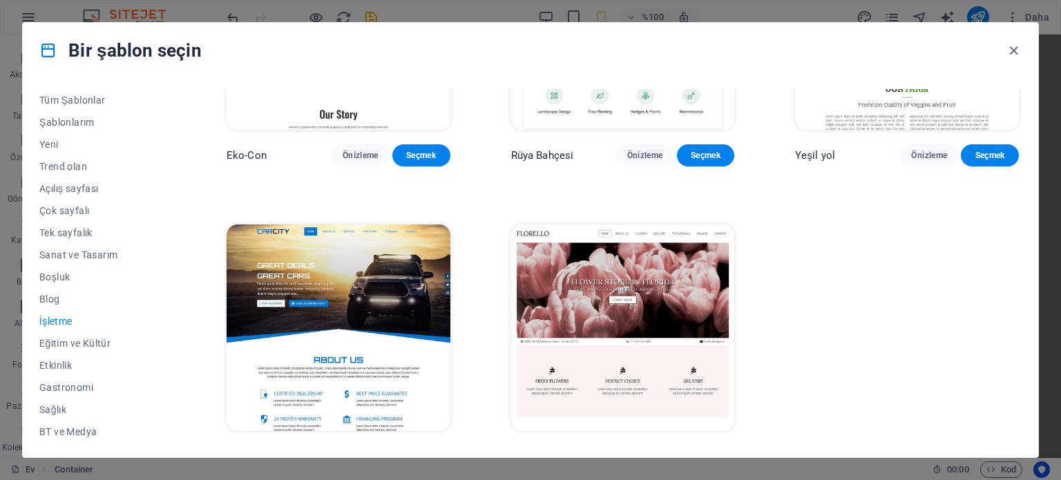
scroll to position [207, 0]
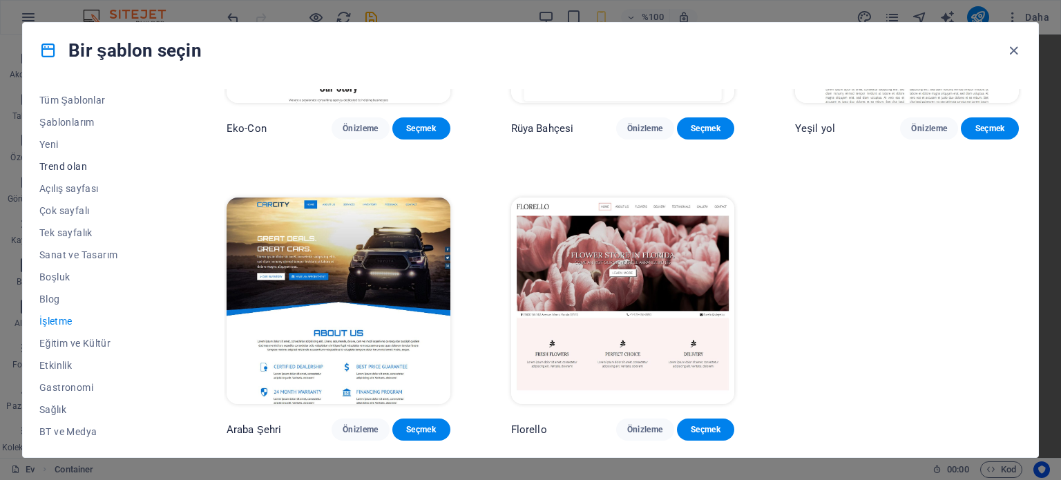
click at [92, 167] on span "Trend olan" at bounding box center [102, 166] width 126 height 11
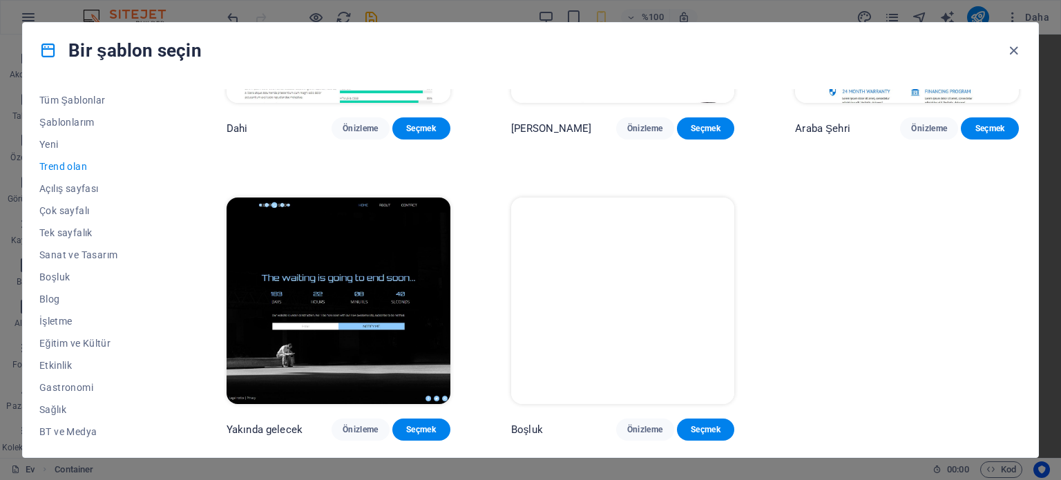
scroll to position [1445, 0]
click at [72, 190] on font "Açılış sayfası" at bounding box center [68, 188] width 59 height 11
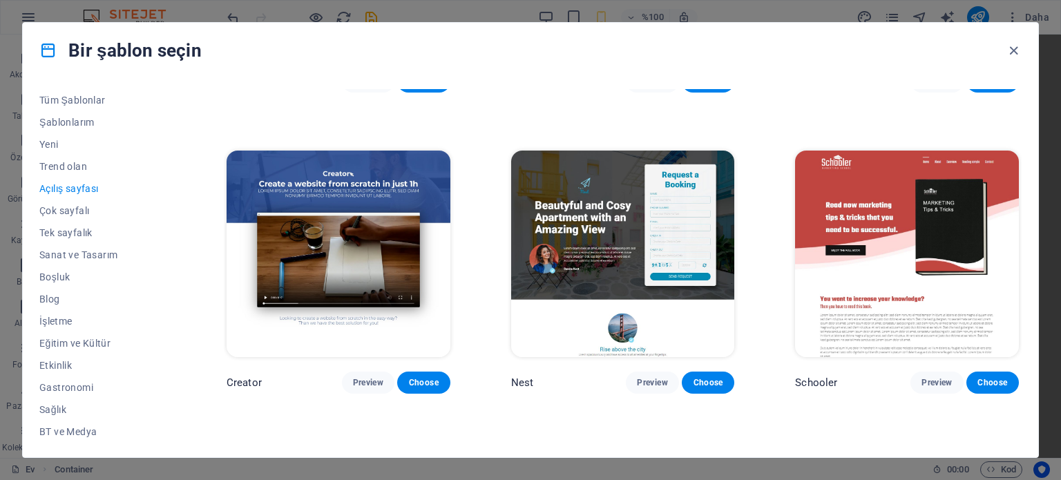
scroll to position [2371, 0]
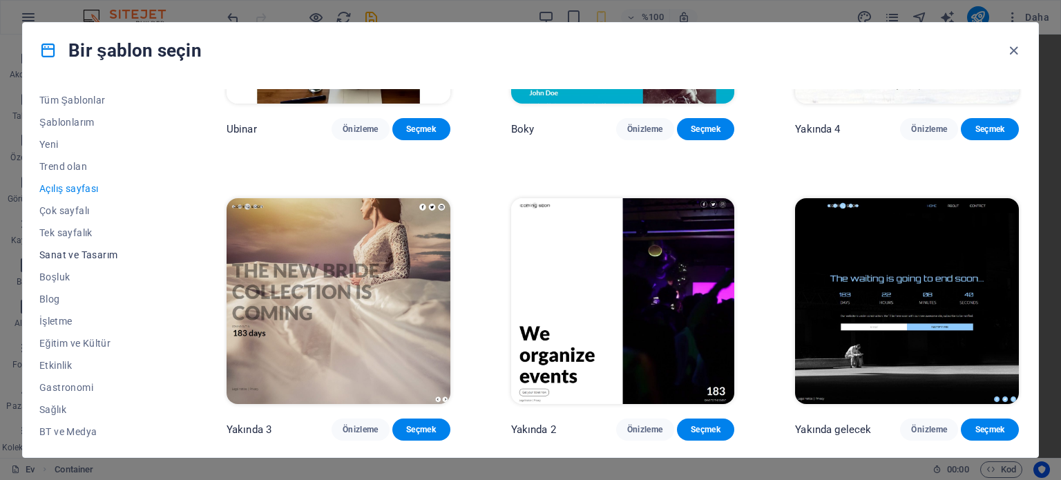
click at [75, 255] on font "Sanat ve Tasarım" at bounding box center [78, 254] width 78 height 11
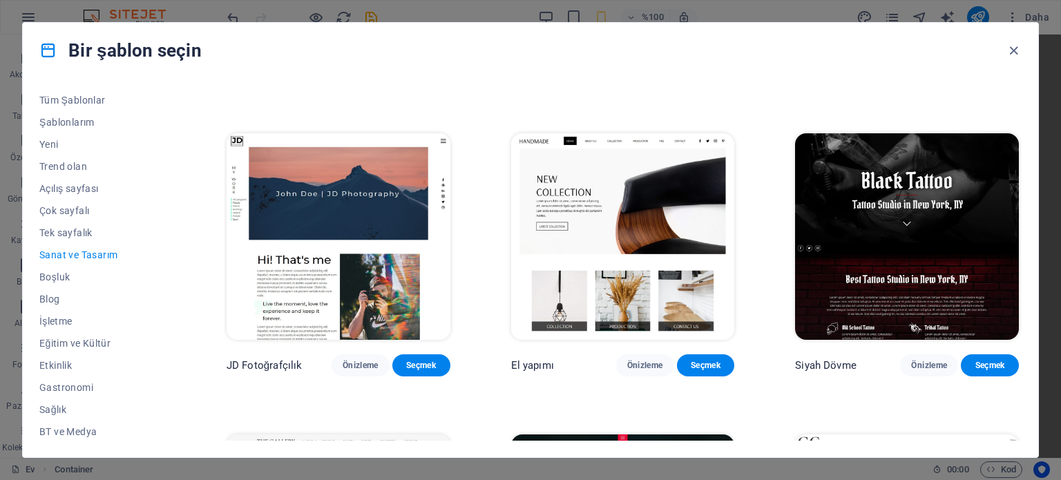
scroll to position [345, 0]
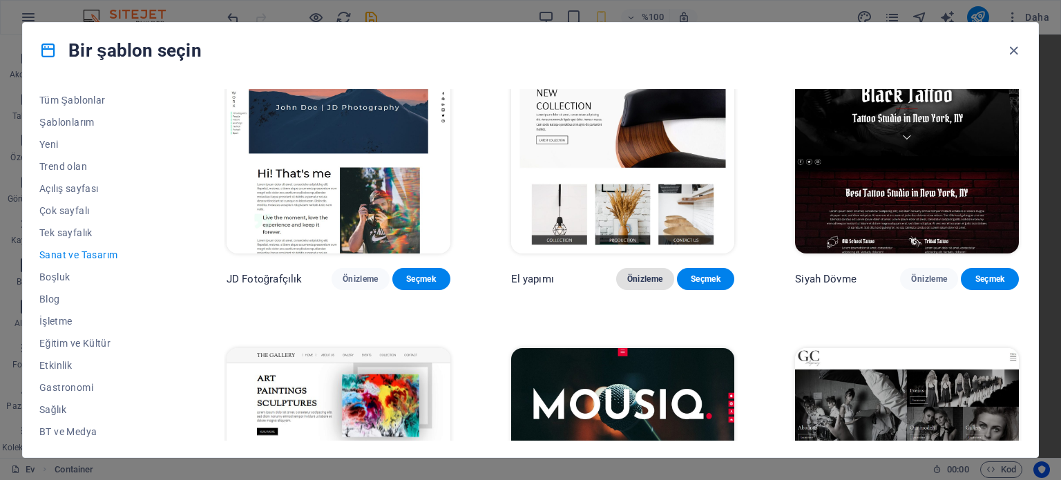
click at [628, 284] on font "Önizleme" at bounding box center [645, 279] width 36 height 10
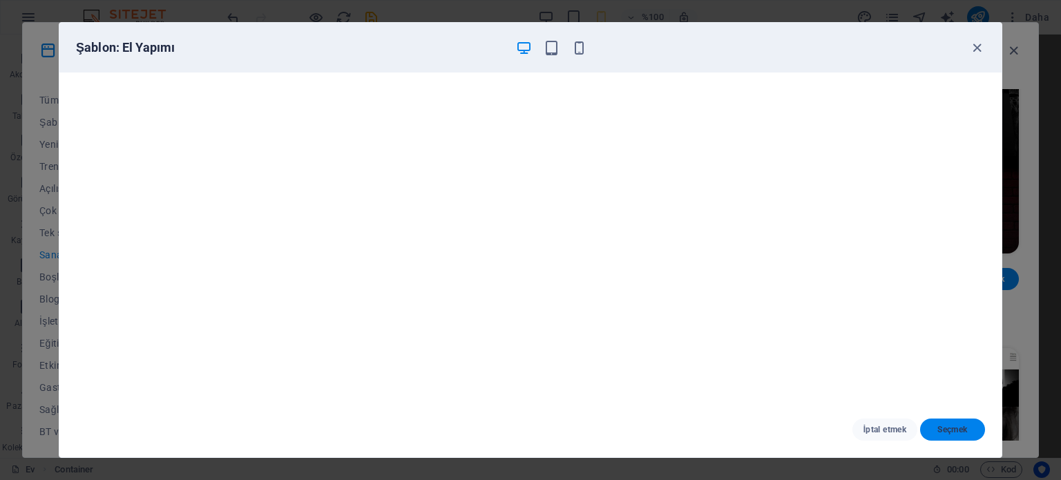
click at [947, 430] on font "Seçmek" at bounding box center [953, 430] width 30 height 10
checkbox input "false"
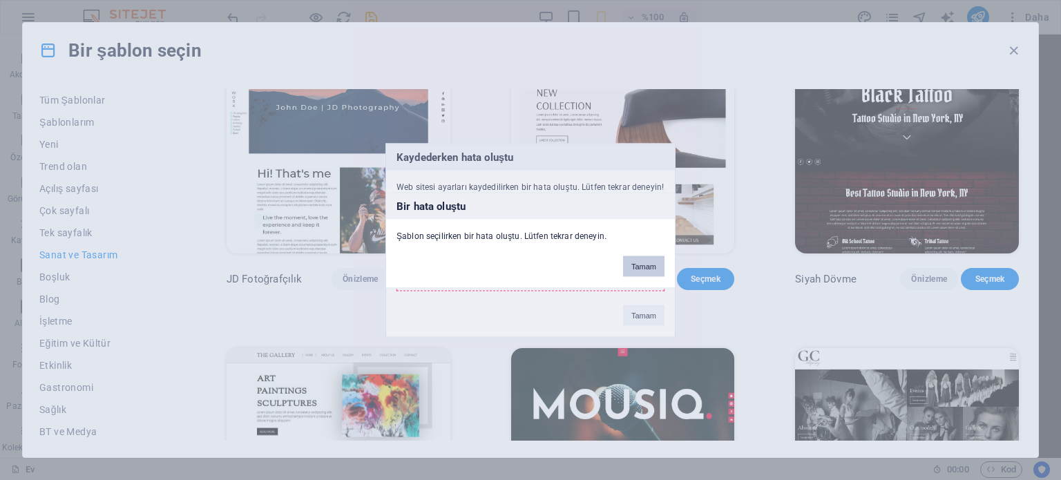
click at [638, 262] on font "Tamam" at bounding box center [644, 266] width 25 height 8
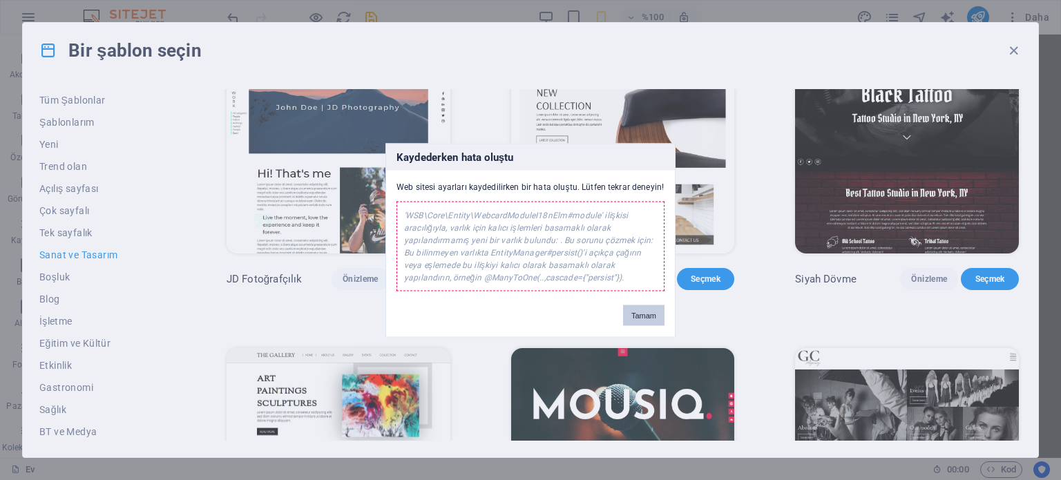
click at [638, 314] on font "Tamam" at bounding box center [644, 315] width 25 height 8
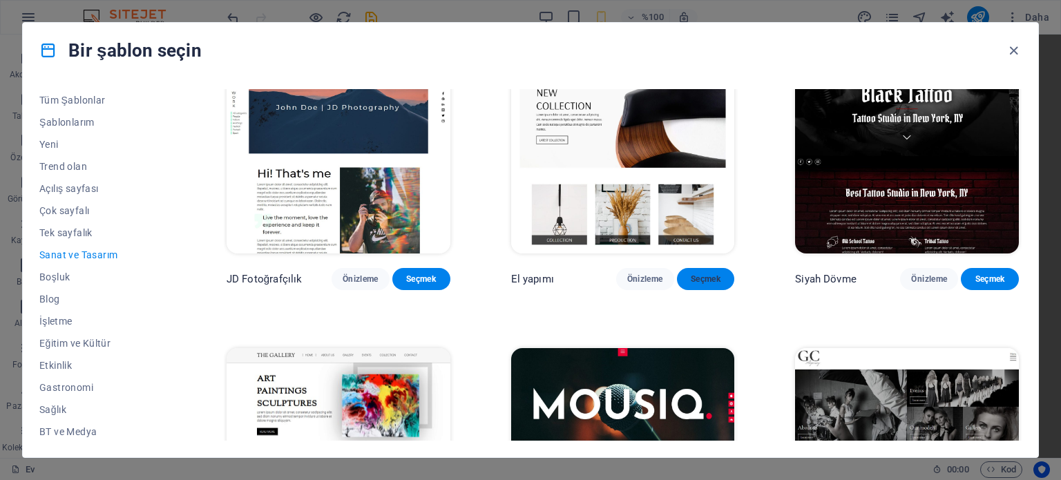
click at [697, 284] on font "Seçmek" at bounding box center [706, 279] width 30 height 10
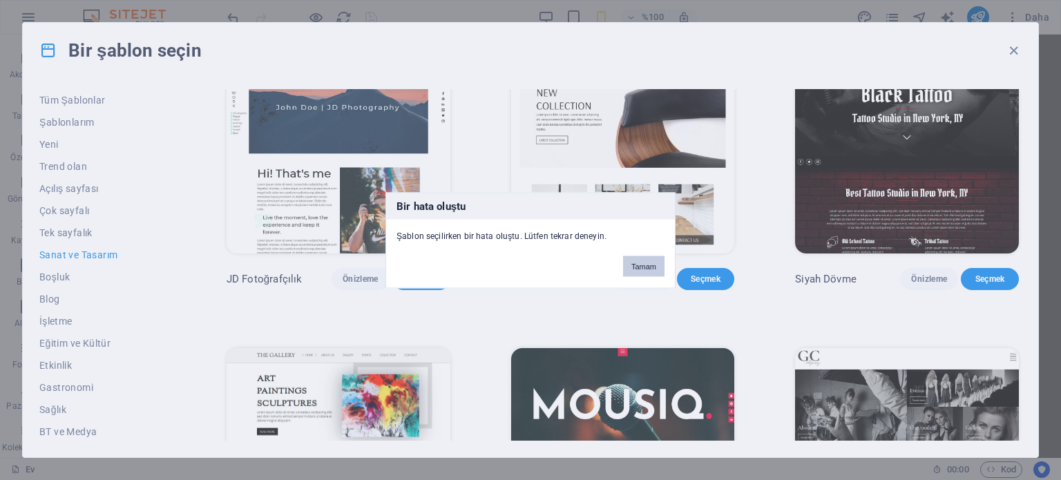
click at [650, 259] on button "Tamam" at bounding box center [643, 266] width 41 height 21
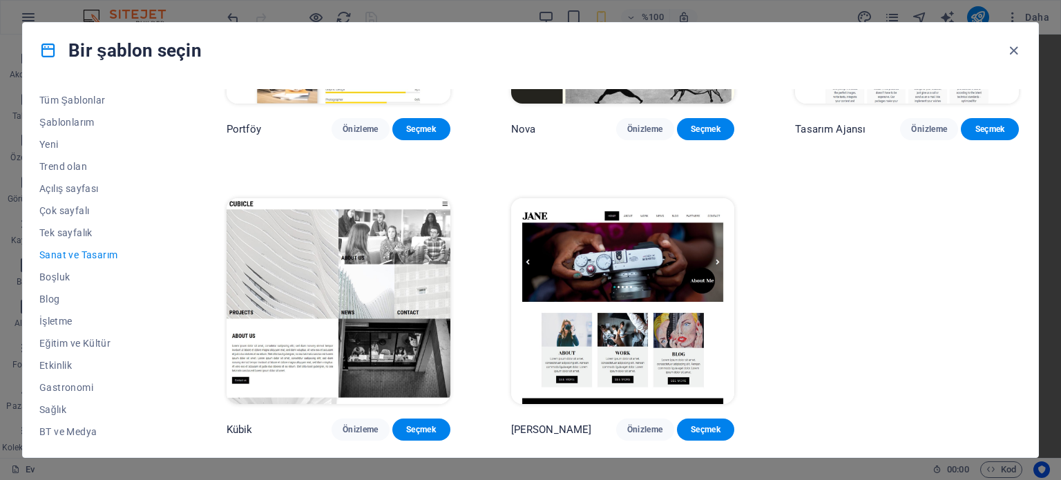
scroll to position [1136, 0]
click at [343, 427] on font "Önizleme" at bounding box center [361, 430] width 36 height 10
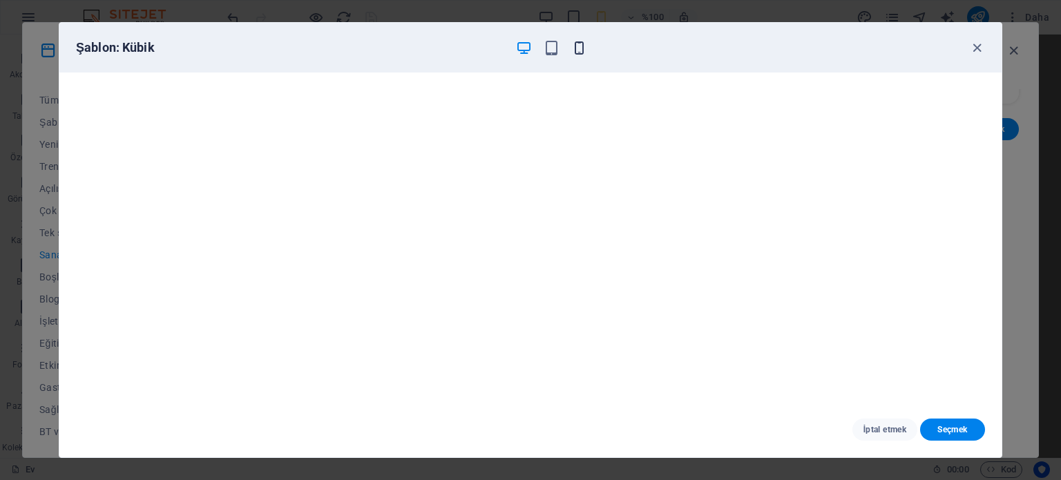
click at [578, 41] on icon "button" at bounding box center [579, 48] width 16 height 16
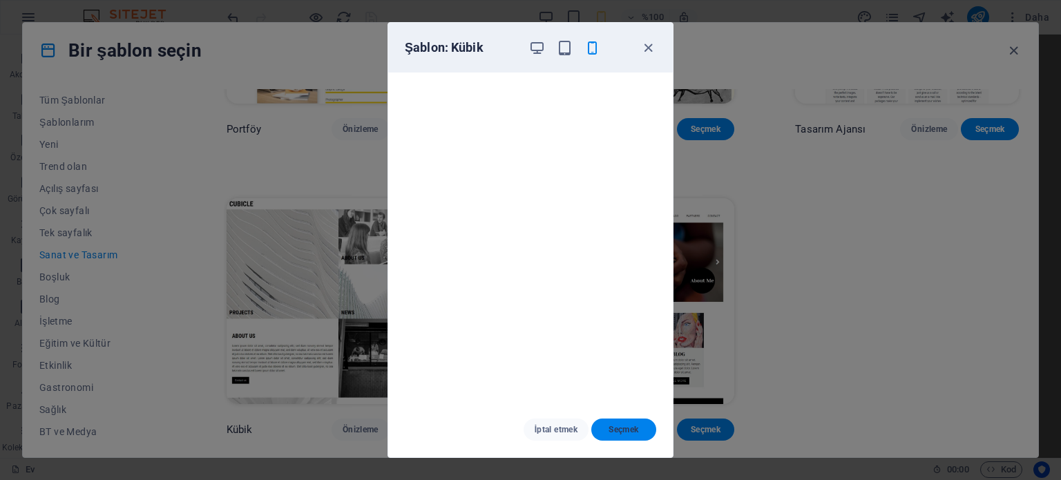
click at [621, 433] on font "Seçmek" at bounding box center [624, 430] width 30 height 10
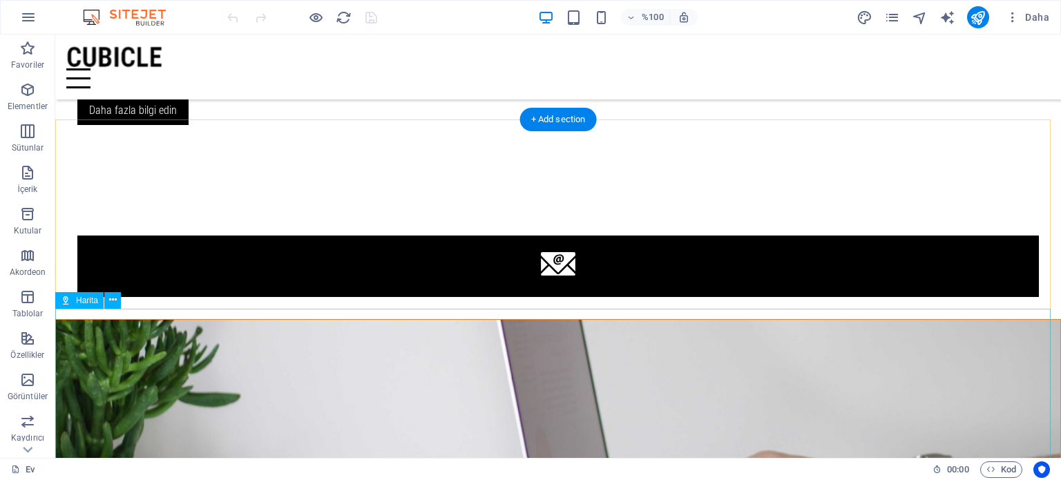
scroll to position [1798, 0]
